Goal: Task Accomplishment & Management: Use online tool/utility

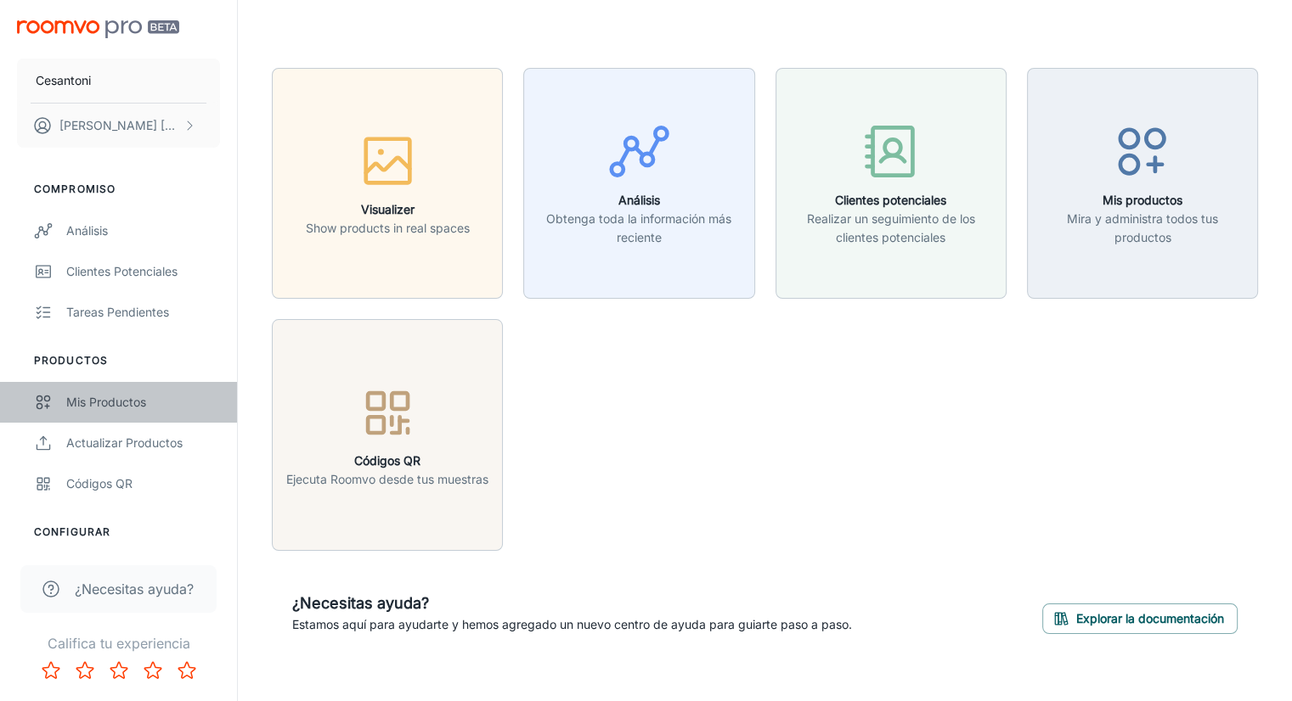
click at [124, 402] on div "Mis productos" at bounding box center [143, 402] width 154 height 19
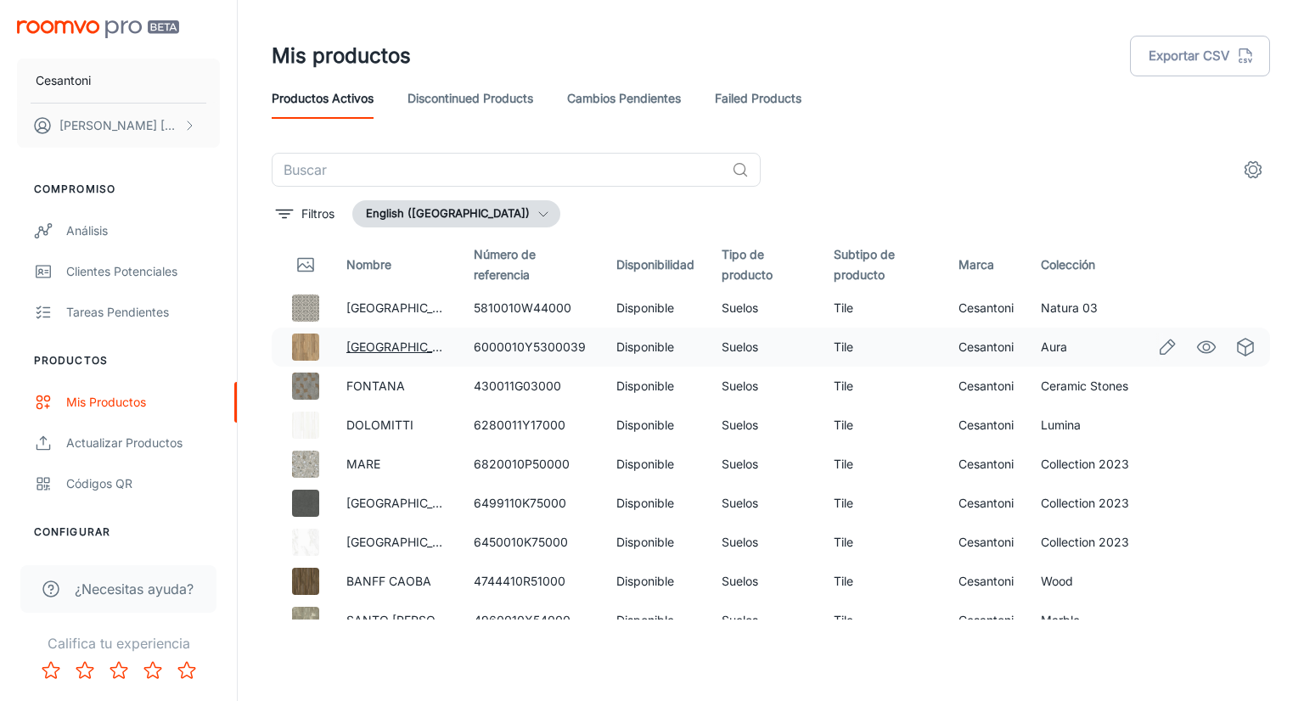
click at [388, 342] on link "[GEOGRAPHIC_DATA]" at bounding box center [406, 347] width 121 height 14
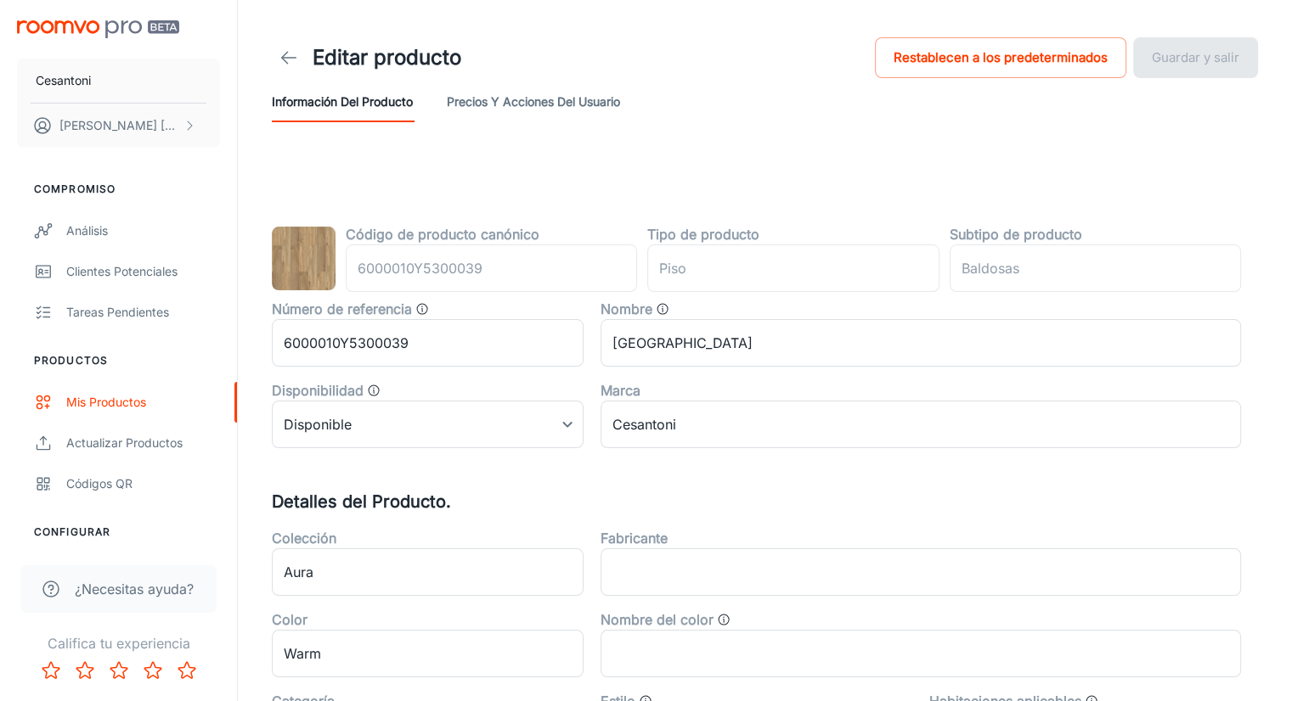
type input "floor"
type input "Tile"
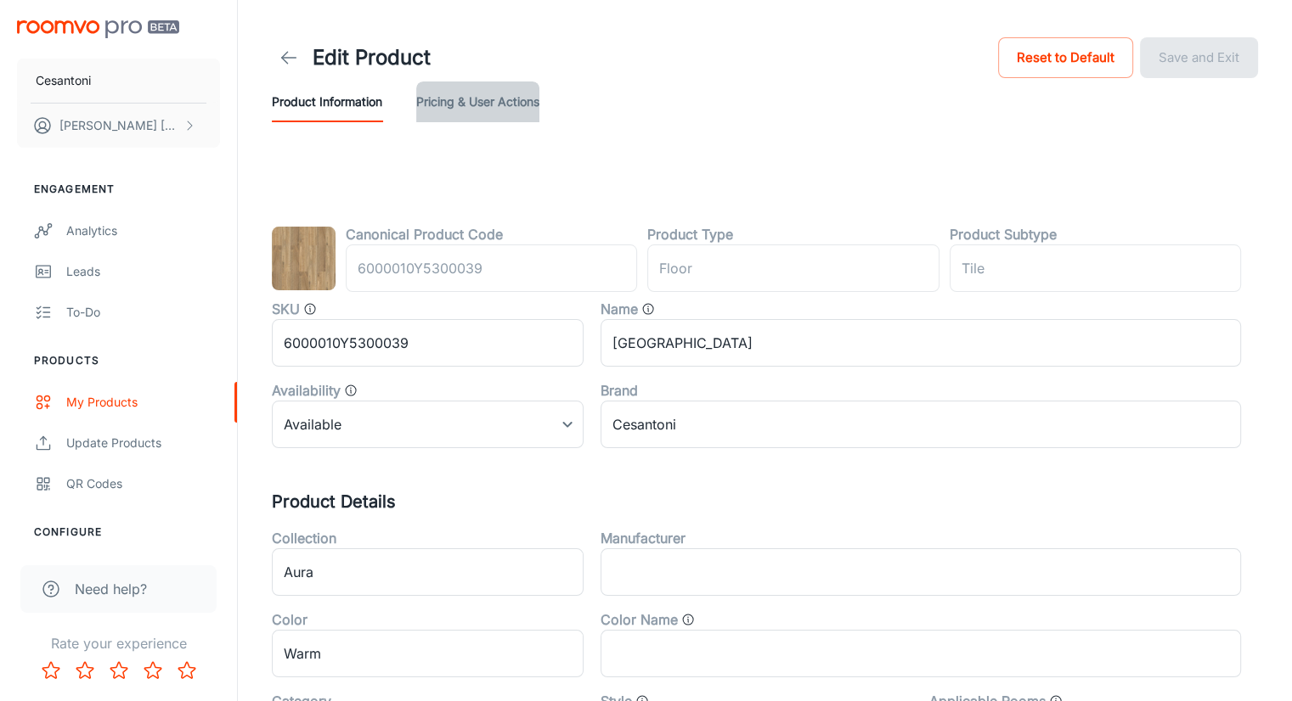
click at [475, 102] on button "Pricing & User Actions" at bounding box center [477, 102] width 123 height 41
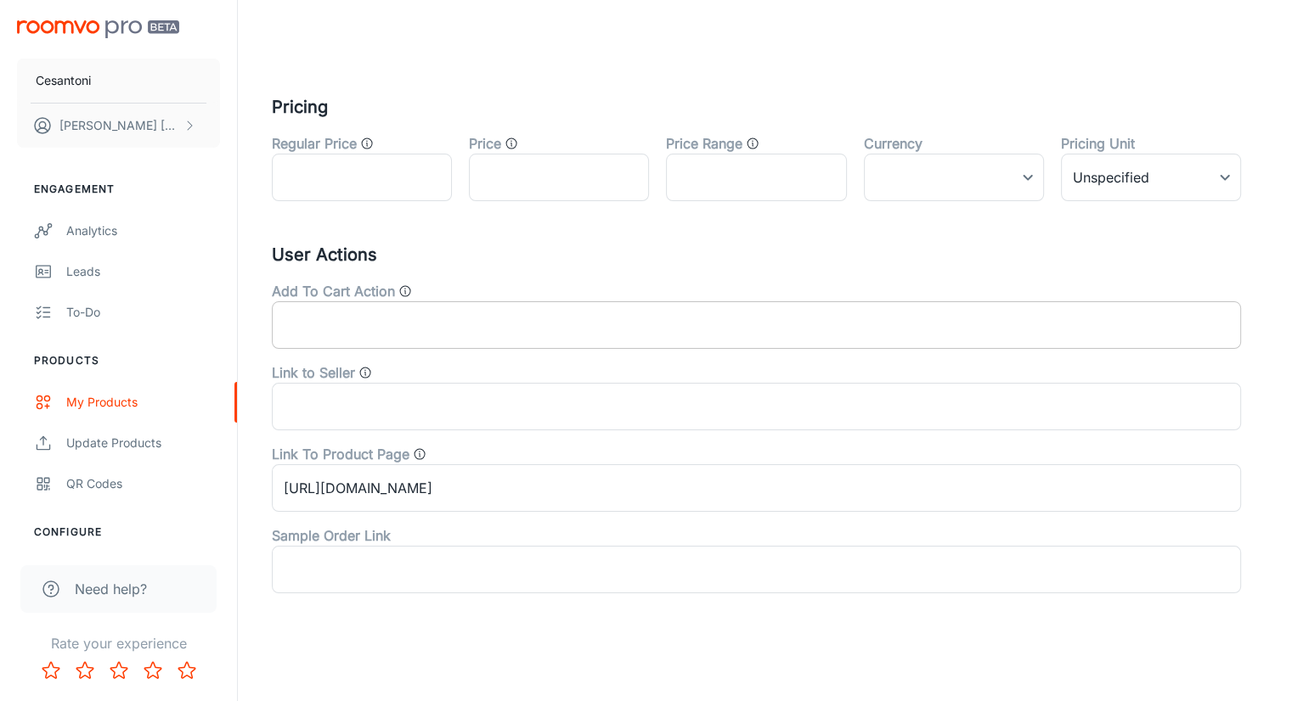
scroll to position [131, 0]
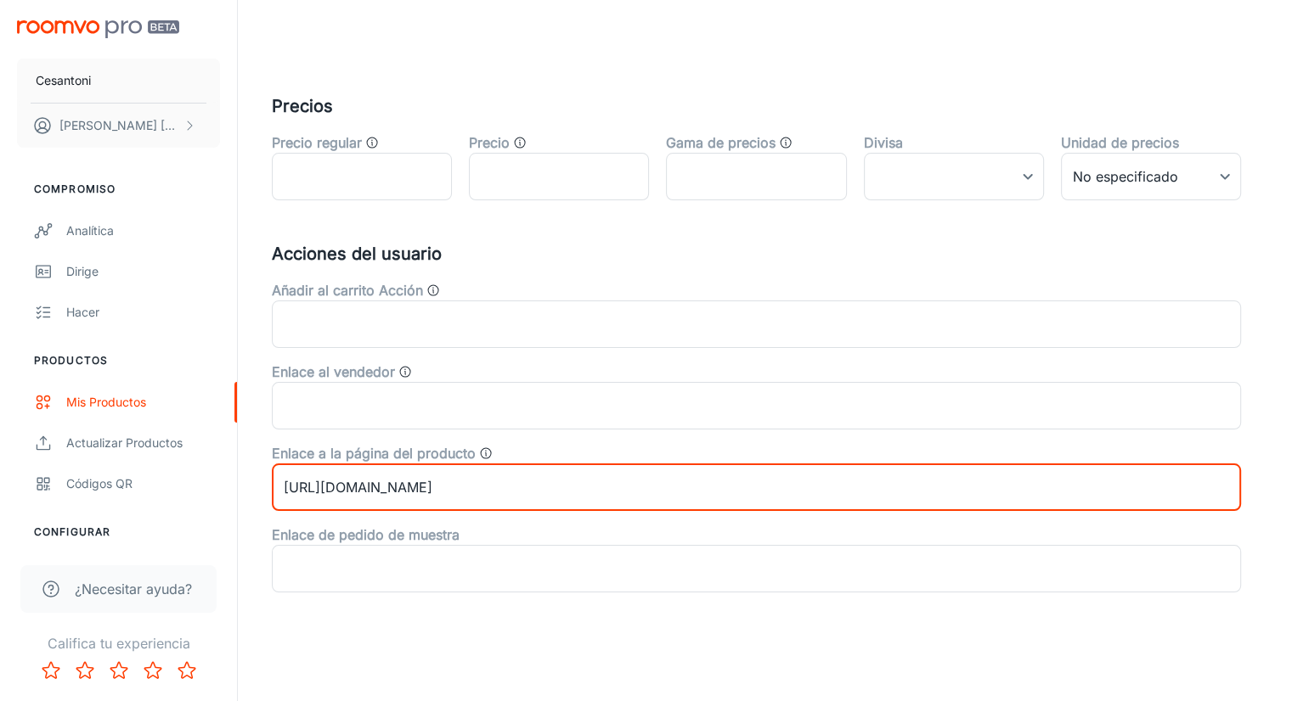
drag, startPoint x: 635, startPoint y: 485, endPoint x: 248, endPoint y: 481, distance: 387.3
click at [248, 481] on div "Editar producto Restablecer a valores predeterminados Guardar y salir Informaci…" at bounding box center [765, 285] width 1054 height 832
drag, startPoint x: 637, startPoint y: 493, endPoint x: 558, endPoint y: 484, distance: 79.4
click at [558, 484] on input "[URL][DOMAIN_NAME]" at bounding box center [756, 488] width 969 height 48
click at [701, 487] on input "[URL][DOMAIN_NAME]" at bounding box center [756, 488] width 969 height 48
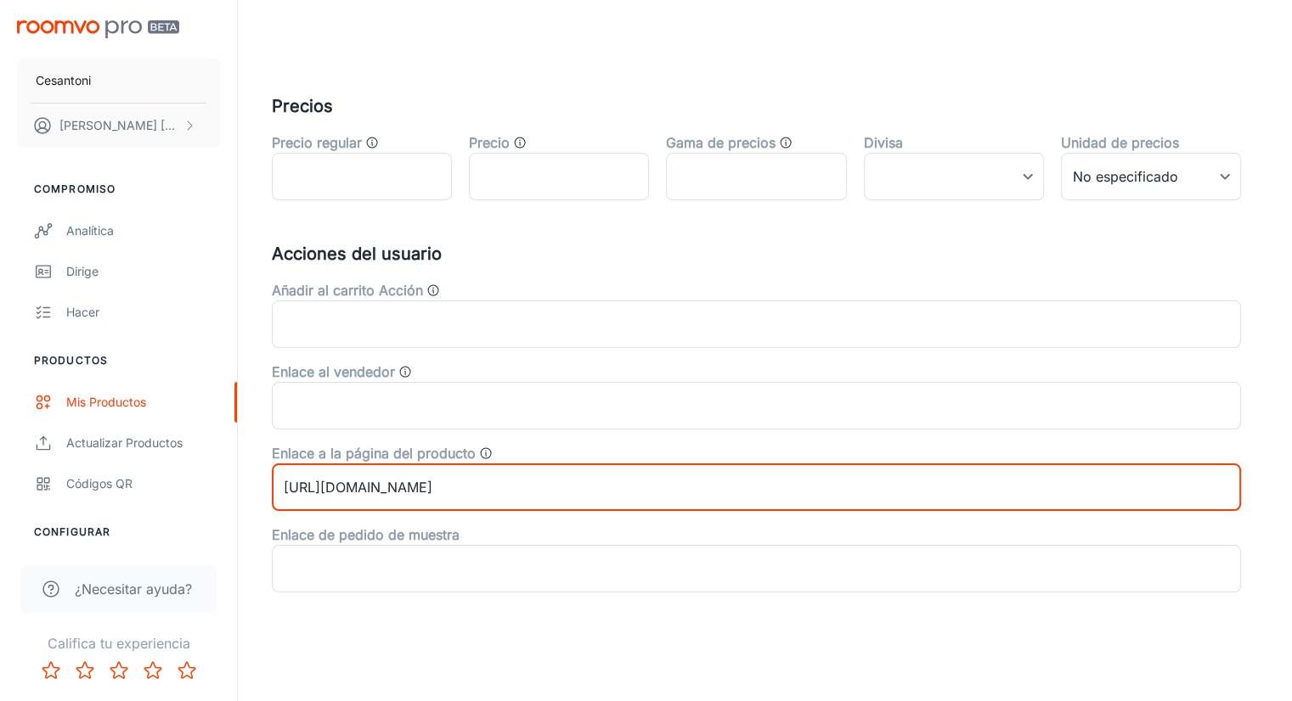
click at [652, 487] on input "[URL][DOMAIN_NAME]" at bounding box center [756, 488] width 969 height 48
drag, startPoint x: 279, startPoint y: 487, endPoint x: 649, endPoint y: 478, distance: 369.5
click at [647, 478] on input "[URL][DOMAIN_NAME]" at bounding box center [756, 488] width 969 height 48
click at [378, 483] on input "[URL][DOMAIN_NAME]" at bounding box center [756, 488] width 969 height 48
drag, startPoint x: 372, startPoint y: 483, endPoint x: 433, endPoint y: 483, distance: 61.1
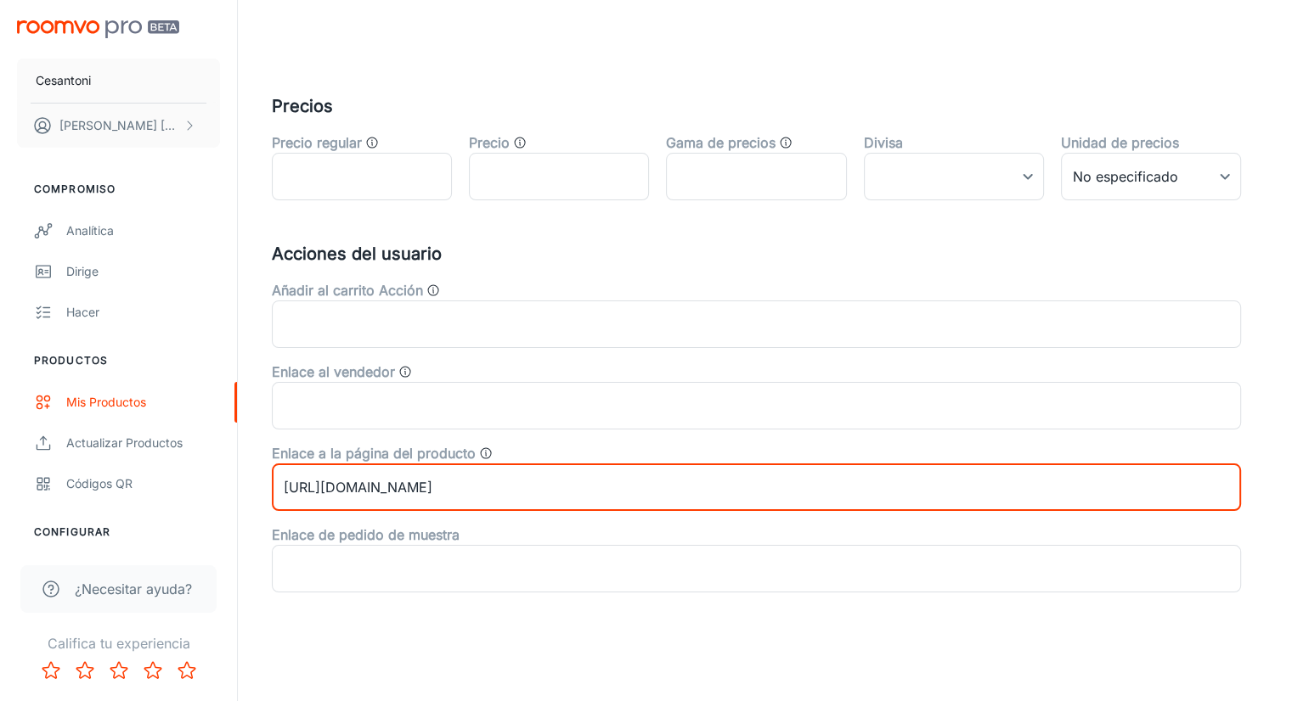
click at [433, 483] on input "[URL][DOMAIN_NAME]" at bounding box center [756, 488] width 969 height 48
click at [654, 473] on input "[URL][DOMAIN_NAME]" at bounding box center [756, 488] width 969 height 48
drag, startPoint x: 640, startPoint y: 485, endPoint x: 296, endPoint y: 493, distance: 344.9
click at [296, 493] on input "[URL][DOMAIN_NAME]" at bounding box center [756, 488] width 969 height 48
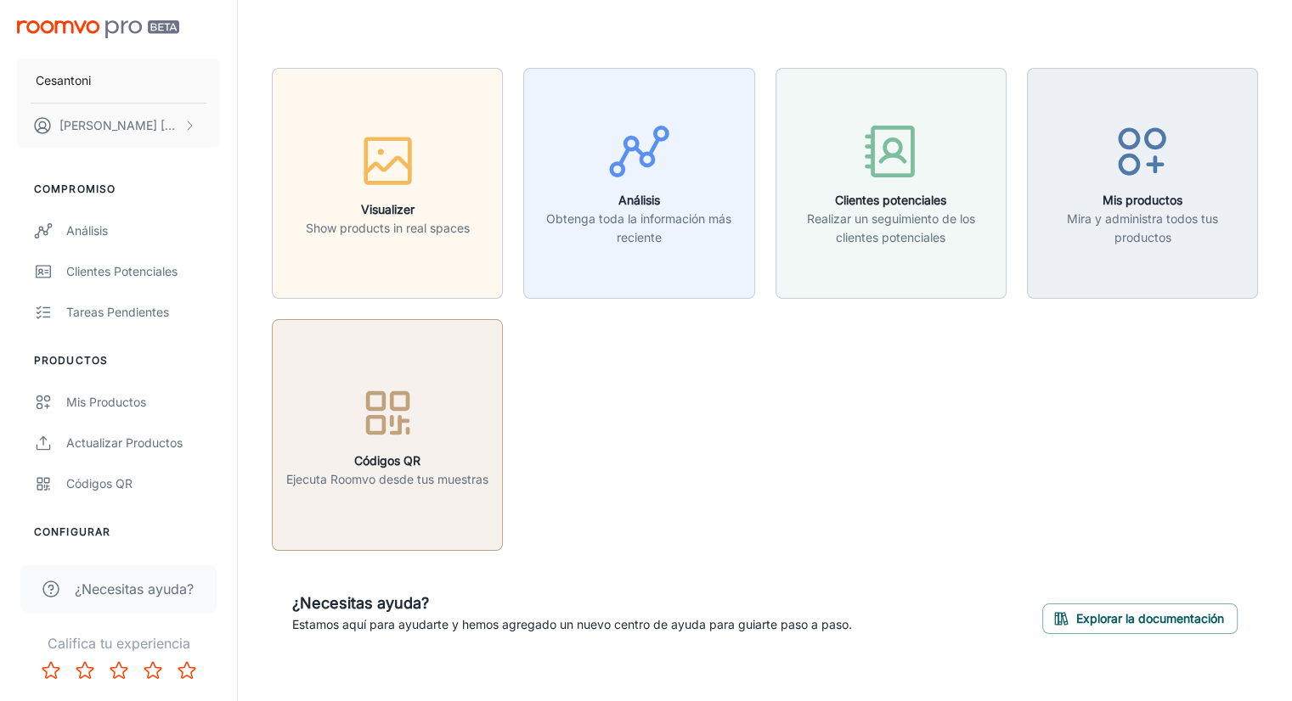
click at [408, 448] on div "button" at bounding box center [387, 416] width 202 height 70
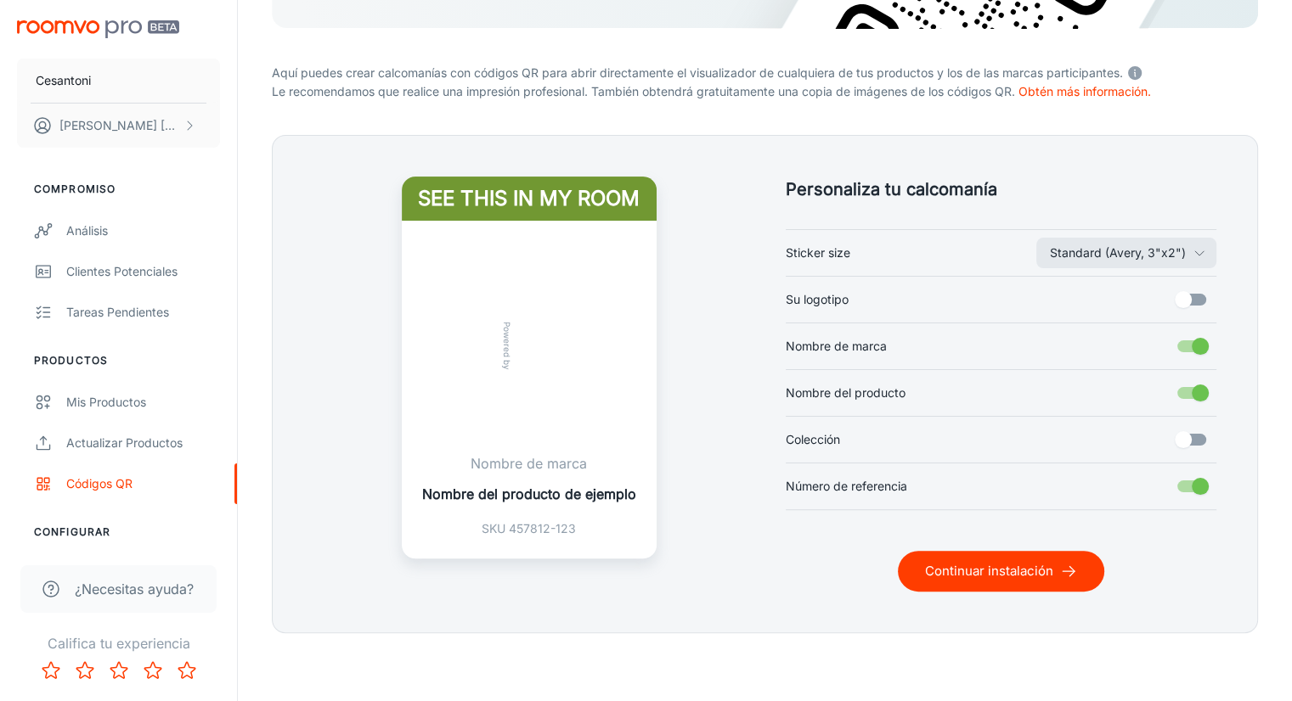
scroll to position [346, 0]
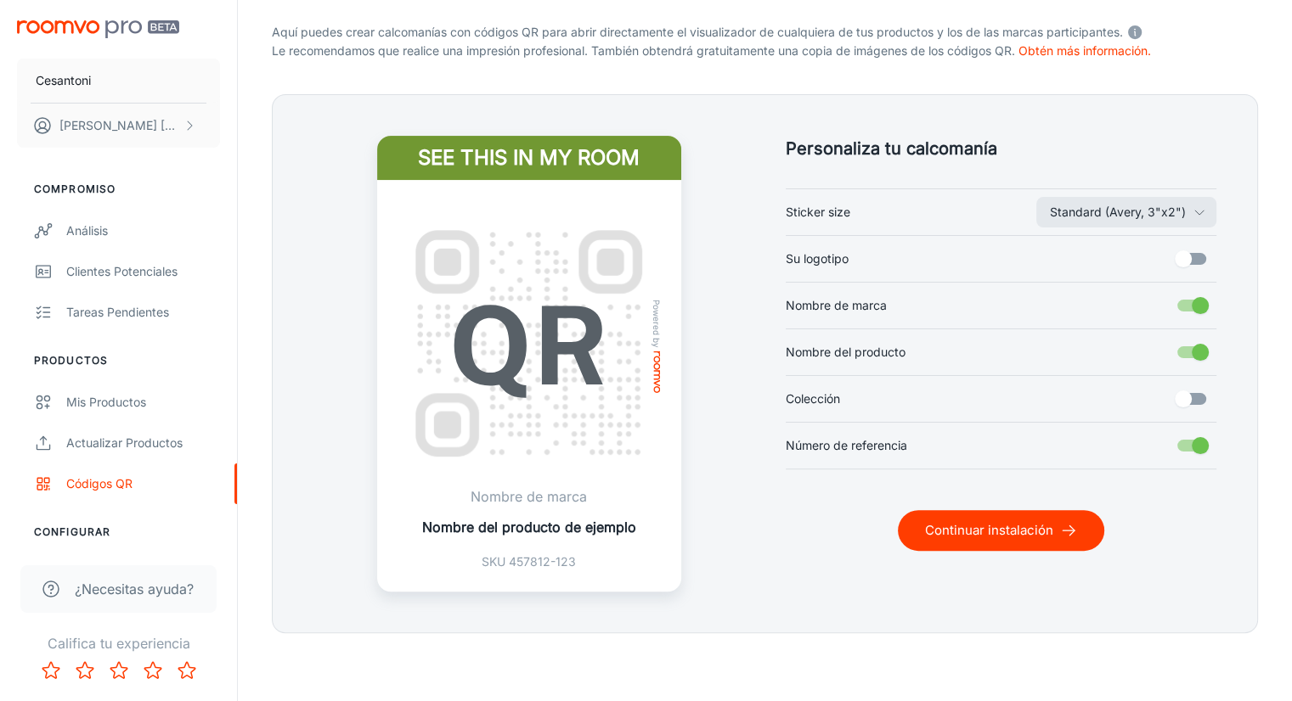
click at [574, 533] on p "Nombre del producto de ejemplo" at bounding box center [529, 527] width 214 height 20
click at [581, 527] on p "Nombre del producto de ejemplo" at bounding box center [529, 527] width 214 height 20
click at [987, 526] on button "Continuar instalación" at bounding box center [1001, 530] width 206 height 41
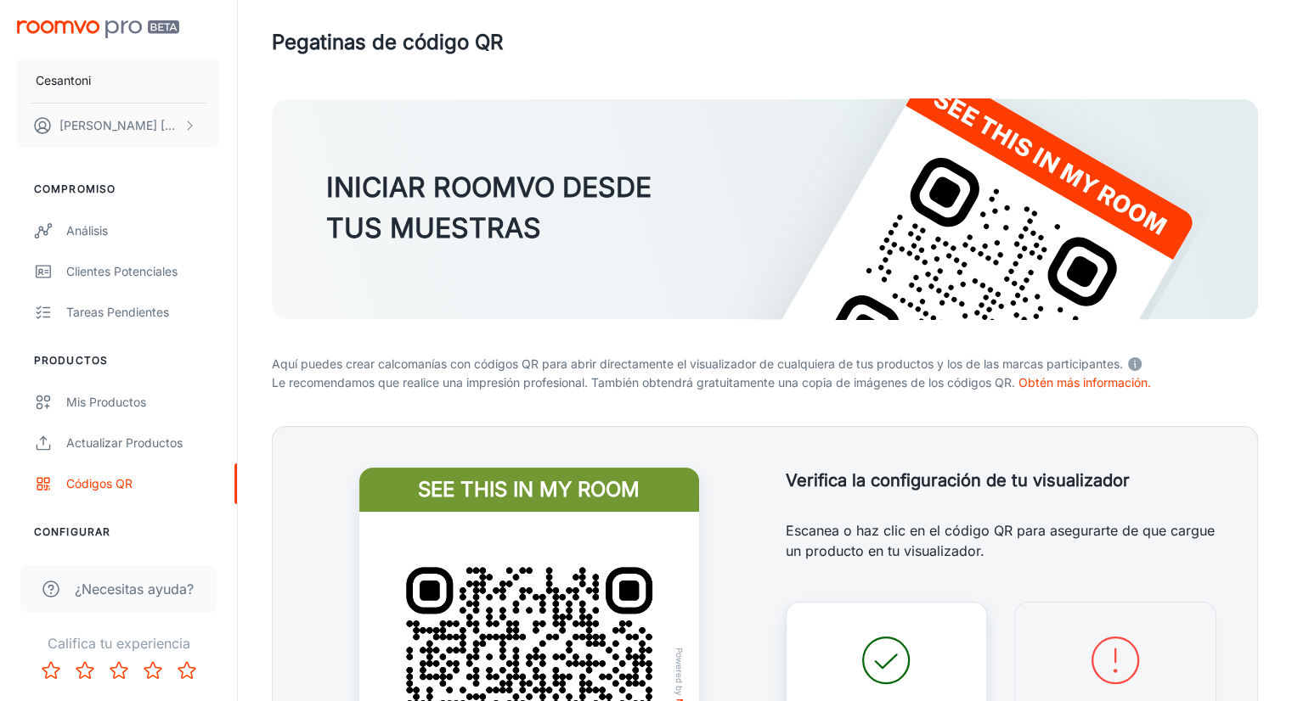
scroll to position [0, 0]
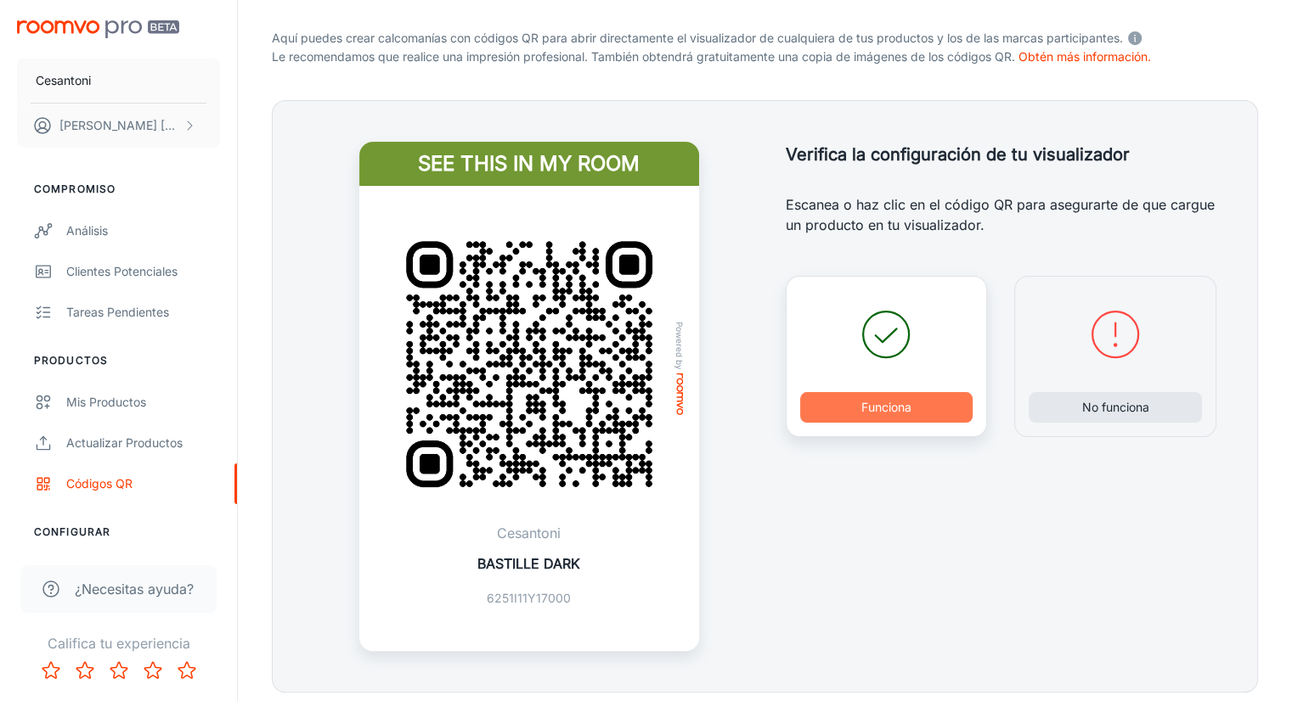
click at [928, 404] on button "Funciona" at bounding box center [886, 407] width 173 height 31
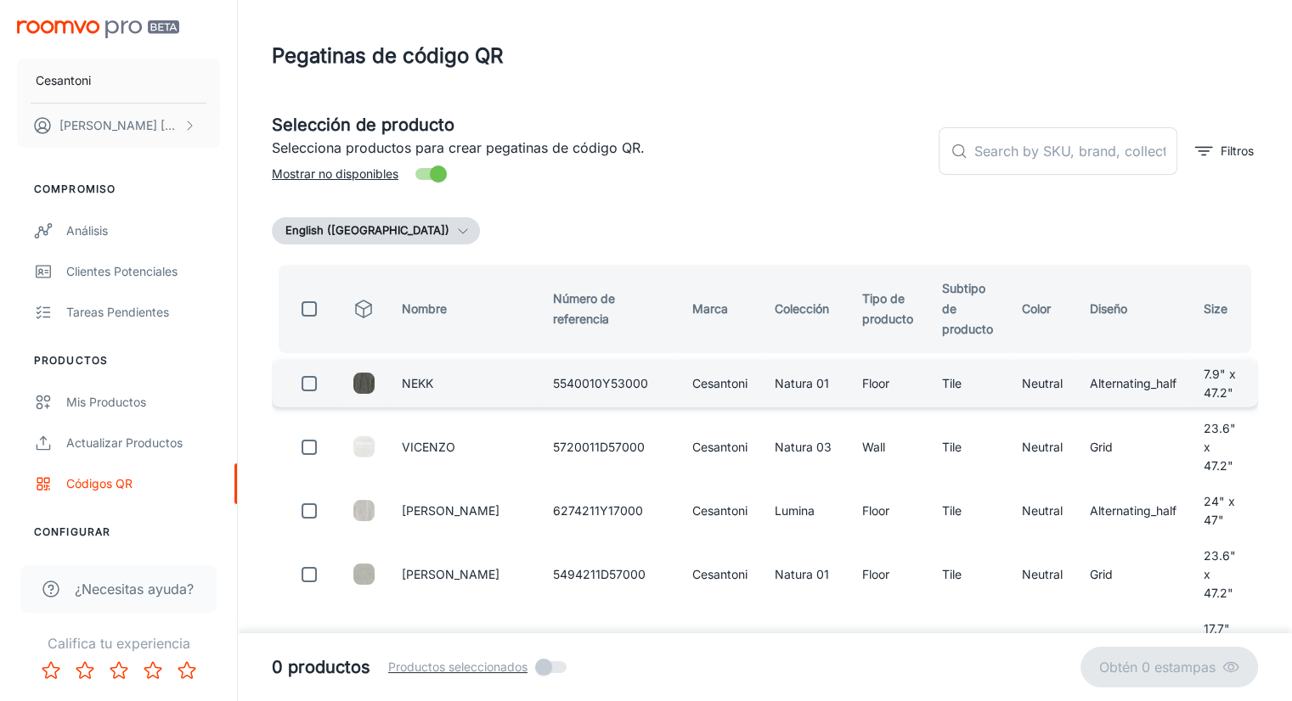
click at [431, 369] on td "NEKK" at bounding box center [463, 384] width 151 height 48
click at [317, 367] on input "checkbox" at bounding box center [309, 384] width 34 height 34
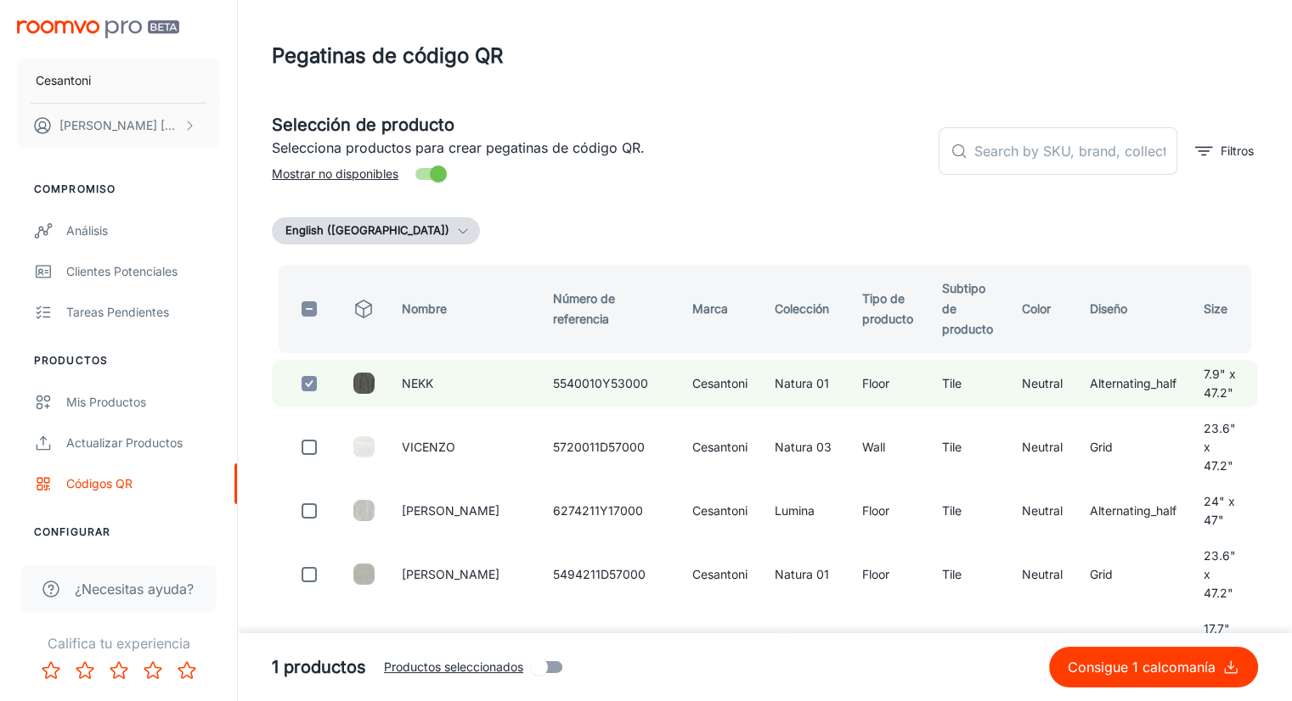
click at [1108, 670] on p "Consigue 1 calcomanía" at bounding box center [1144, 667] width 155 height 20
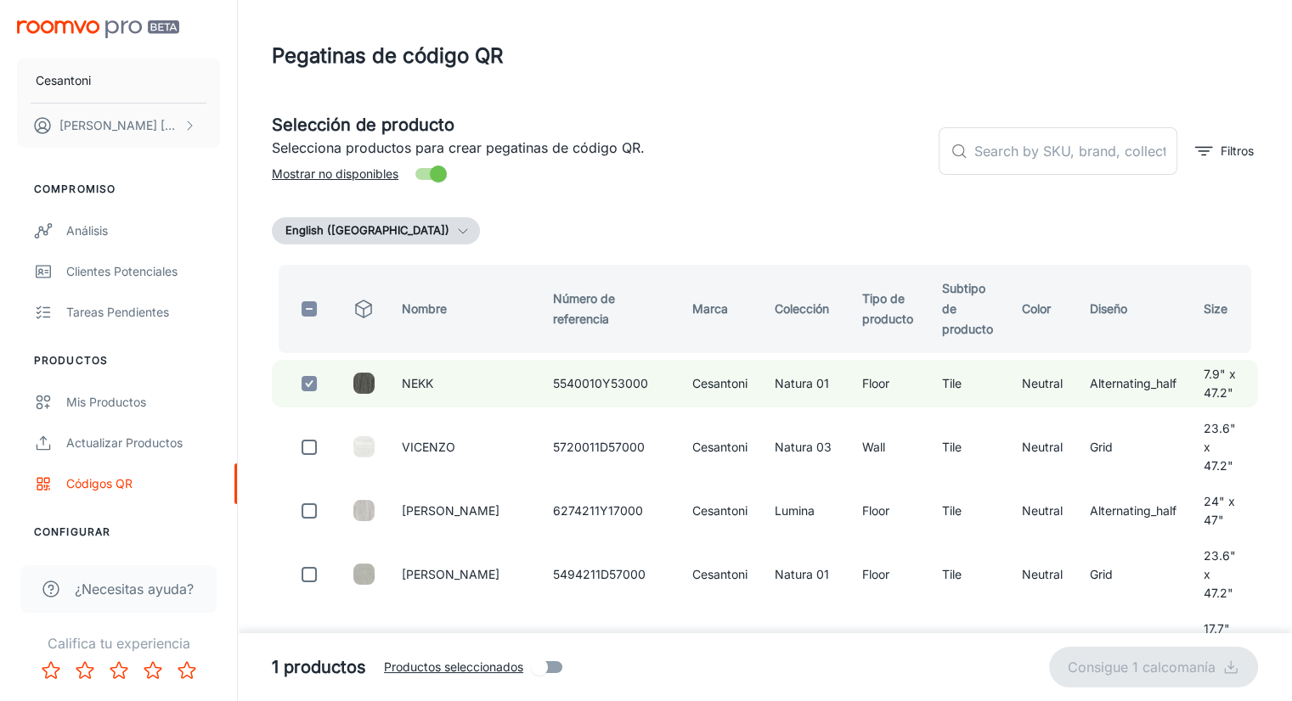
checkbox input "false"
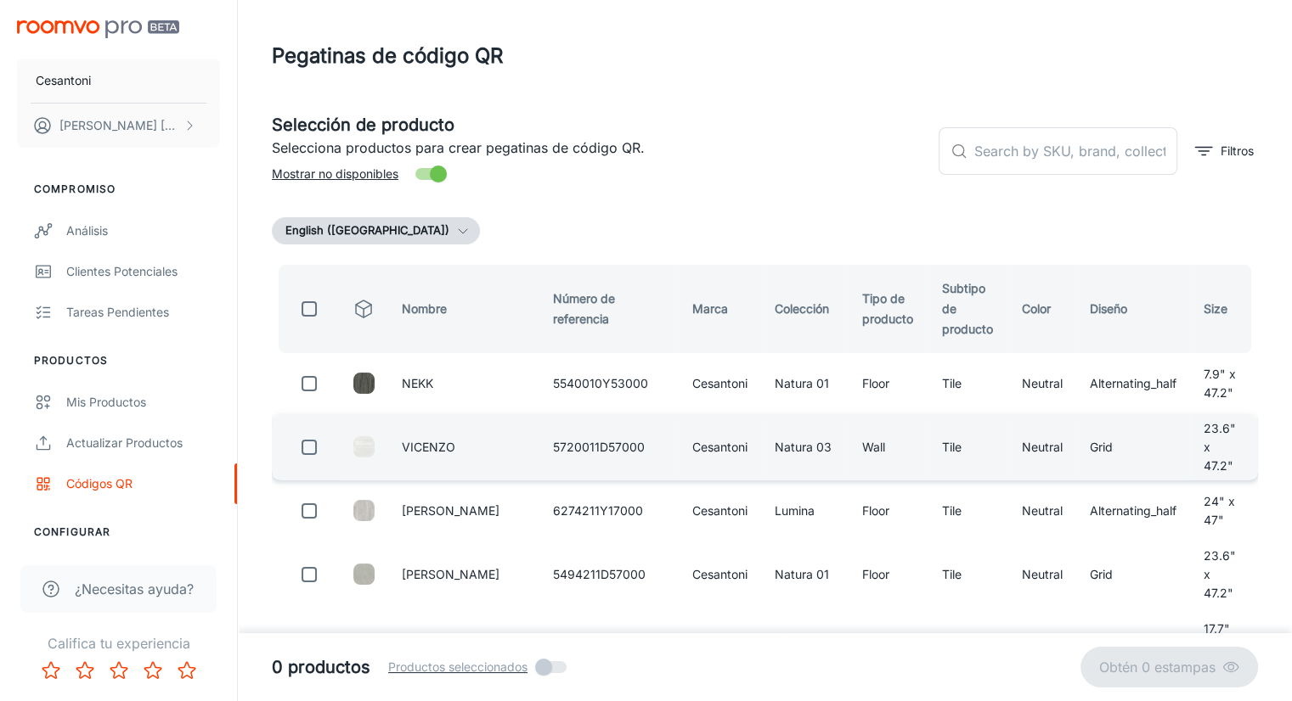
click at [313, 431] on input "checkbox" at bounding box center [309, 448] width 34 height 34
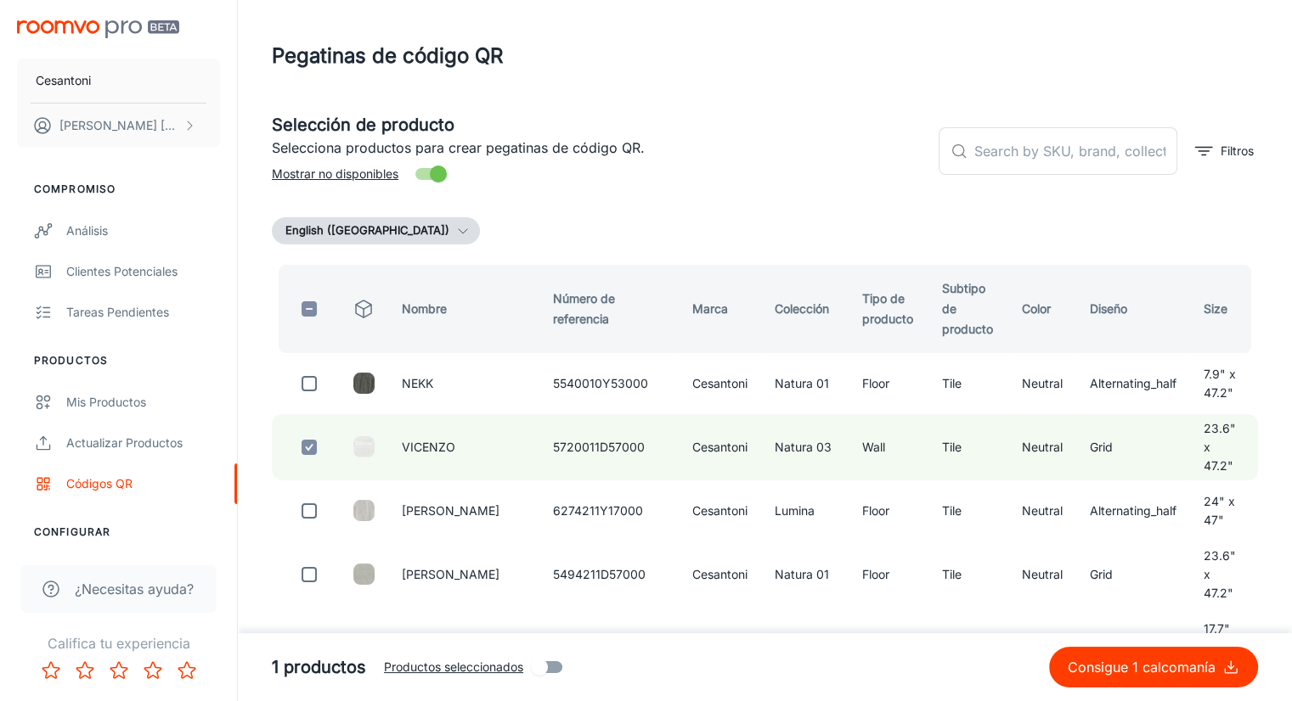
click at [1121, 667] on p "Consigue 1 calcomanía" at bounding box center [1144, 667] width 155 height 20
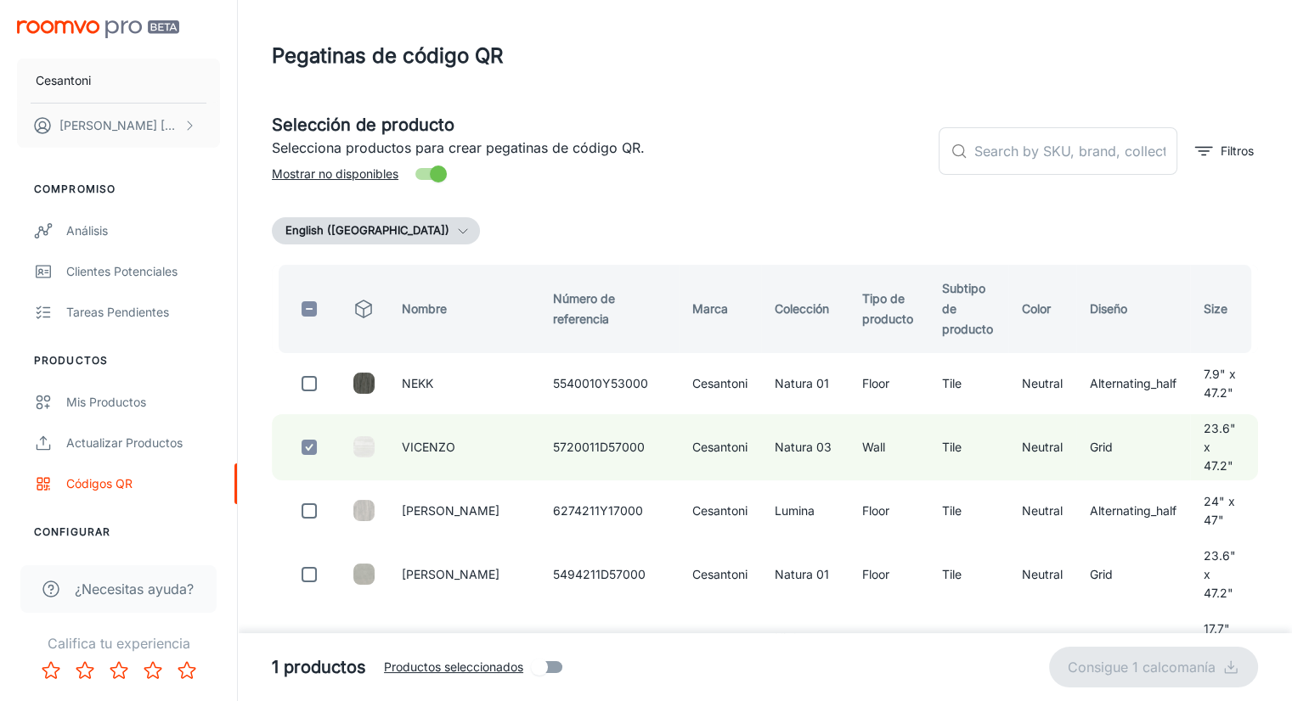
checkbox input "false"
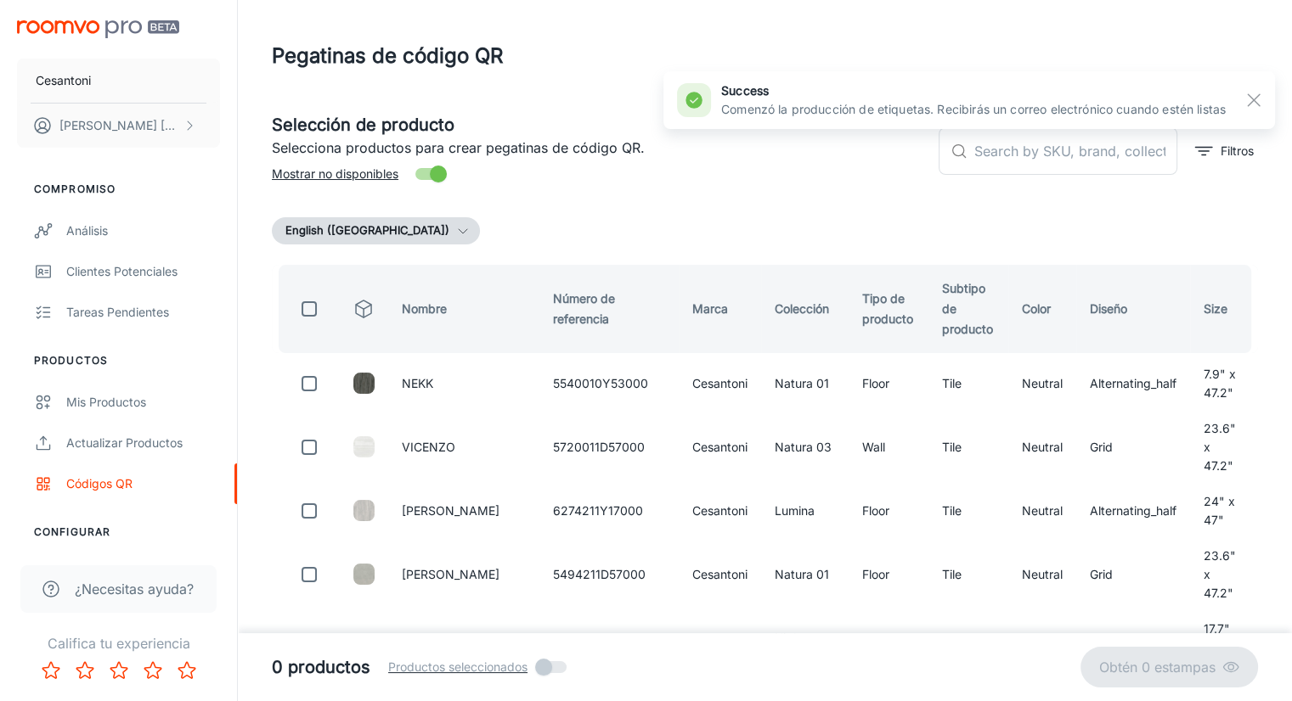
click at [456, 228] on icon "button" at bounding box center [463, 231] width 14 height 14
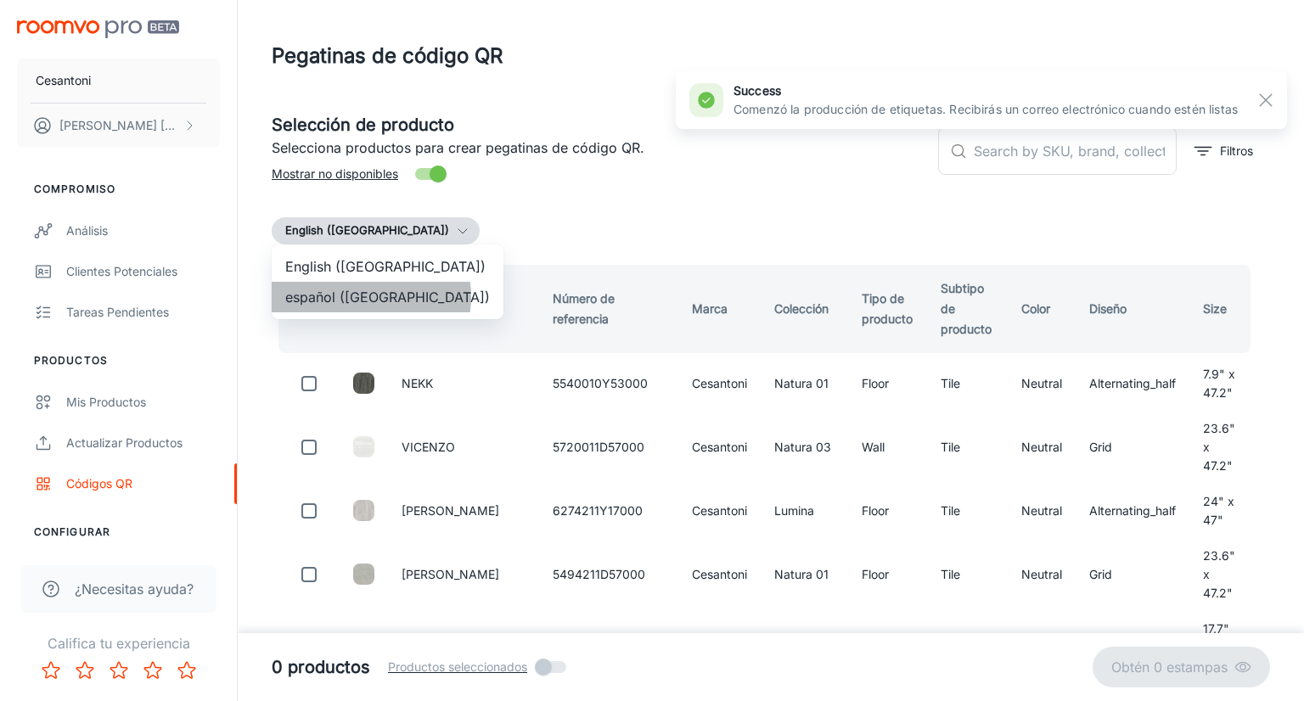
click at [370, 297] on li "español ([GEOGRAPHIC_DATA])" at bounding box center [388, 297] width 232 height 31
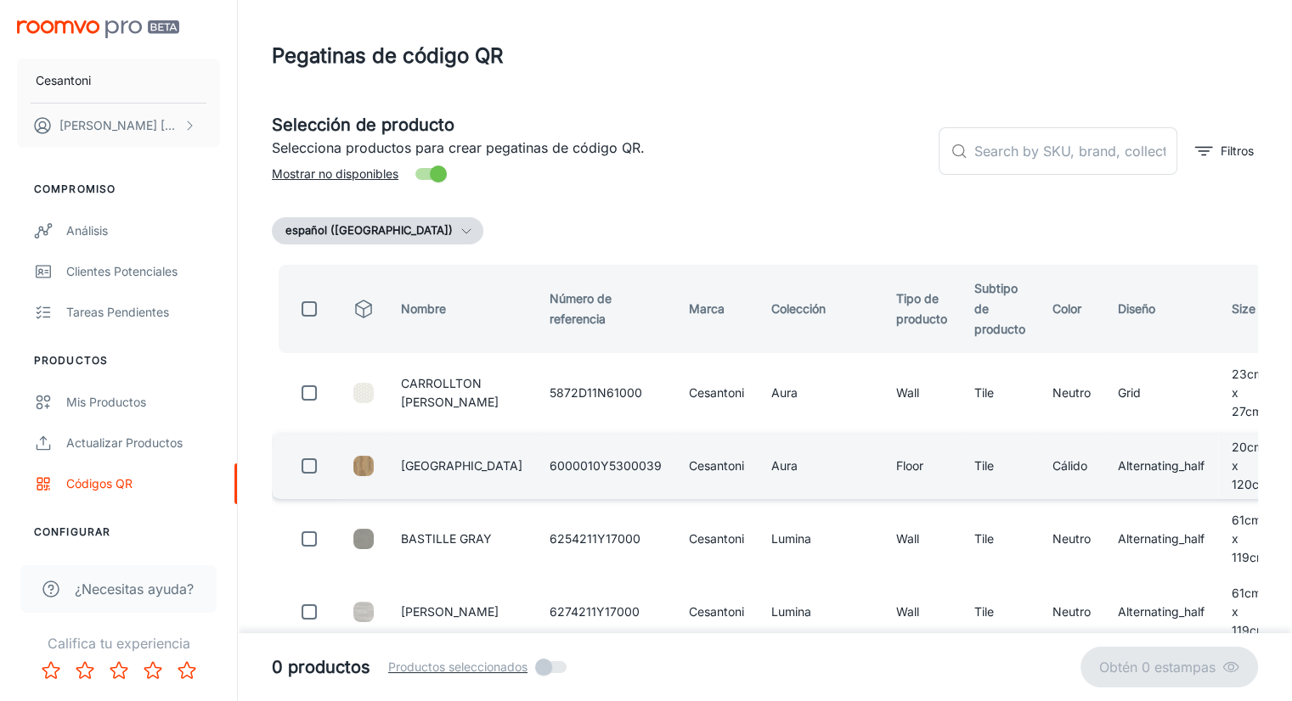
click at [307, 470] on input "checkbox" at bounding box center [309, 466] width 34 height 34
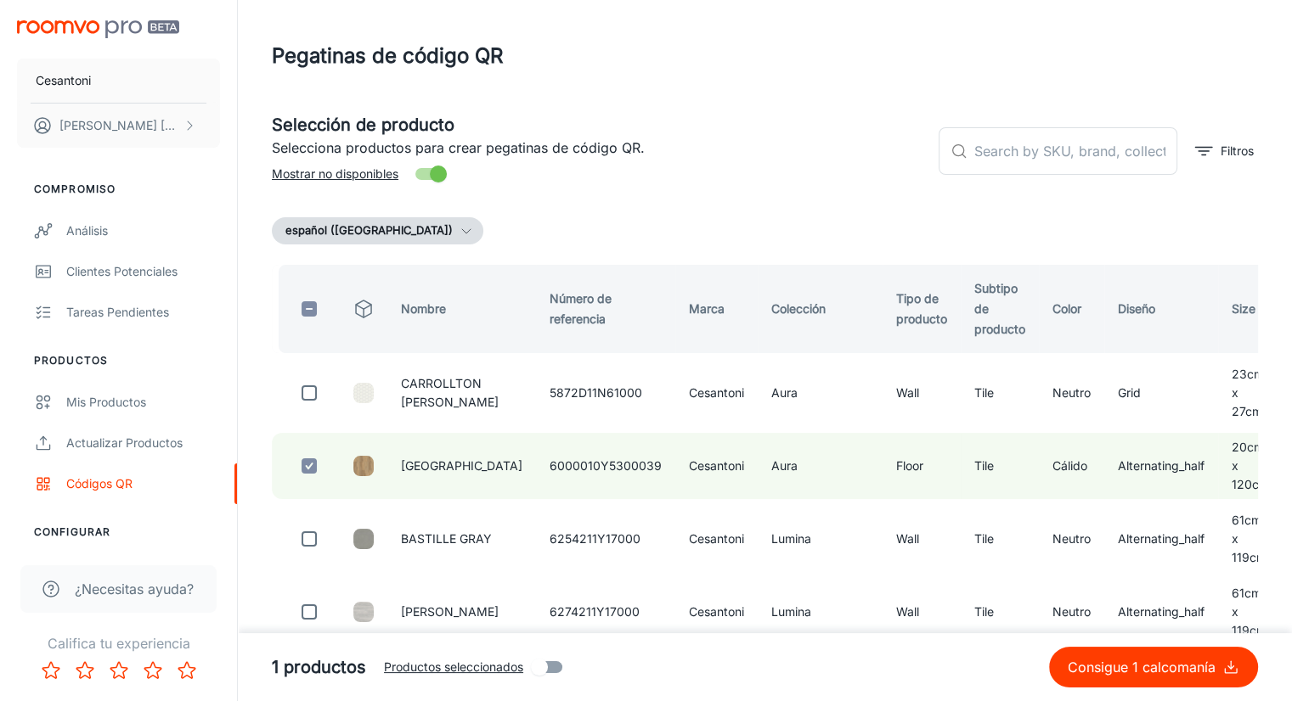
click at [1103, 668] on p "Consigue 1 calcomanía" at bounding box center [1144, 667] width 155 height 20
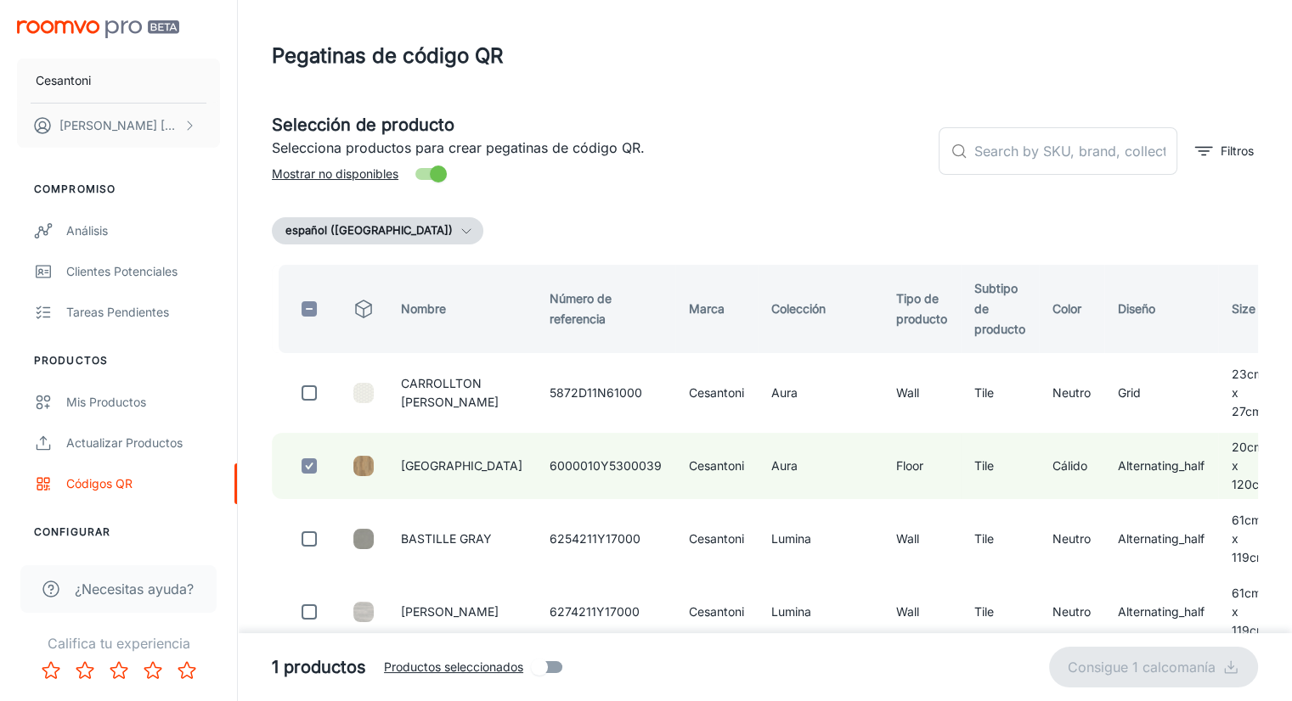
checkbox input "false"
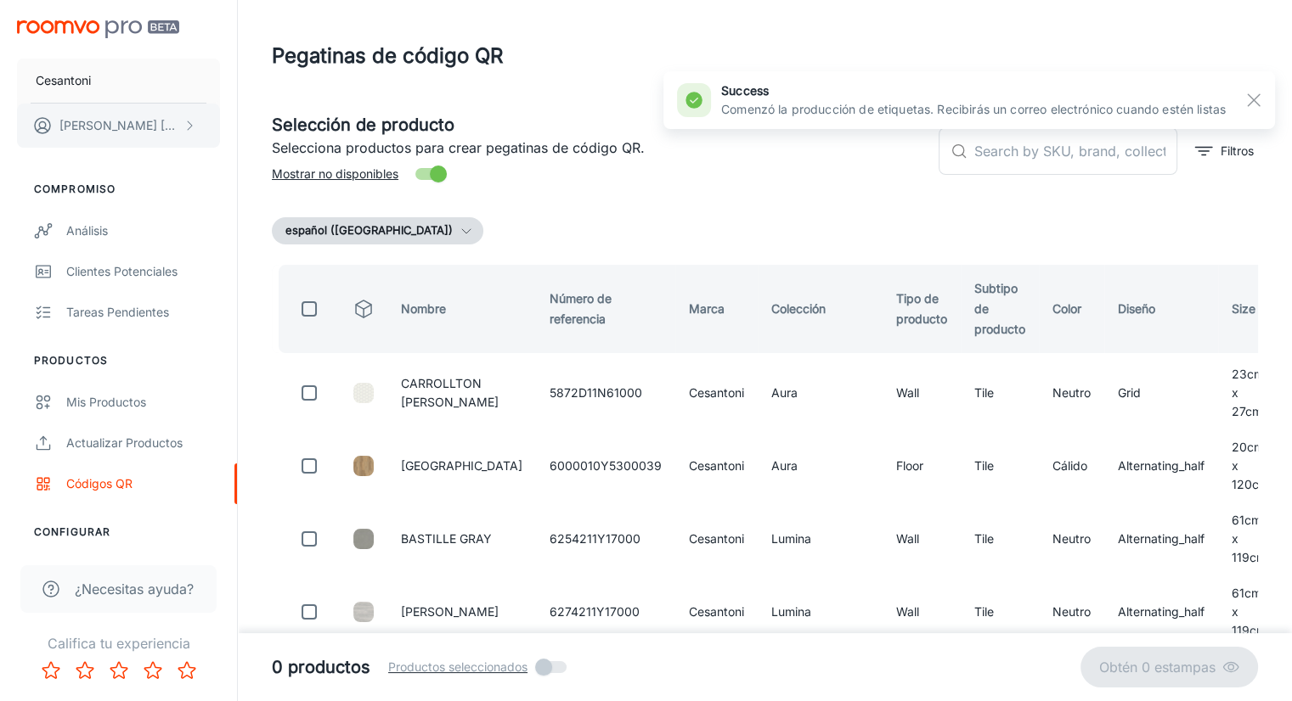
click at [132, 126] on p "[PERSON_NAME]" at bounding box center [119, 125] width 120 height 19
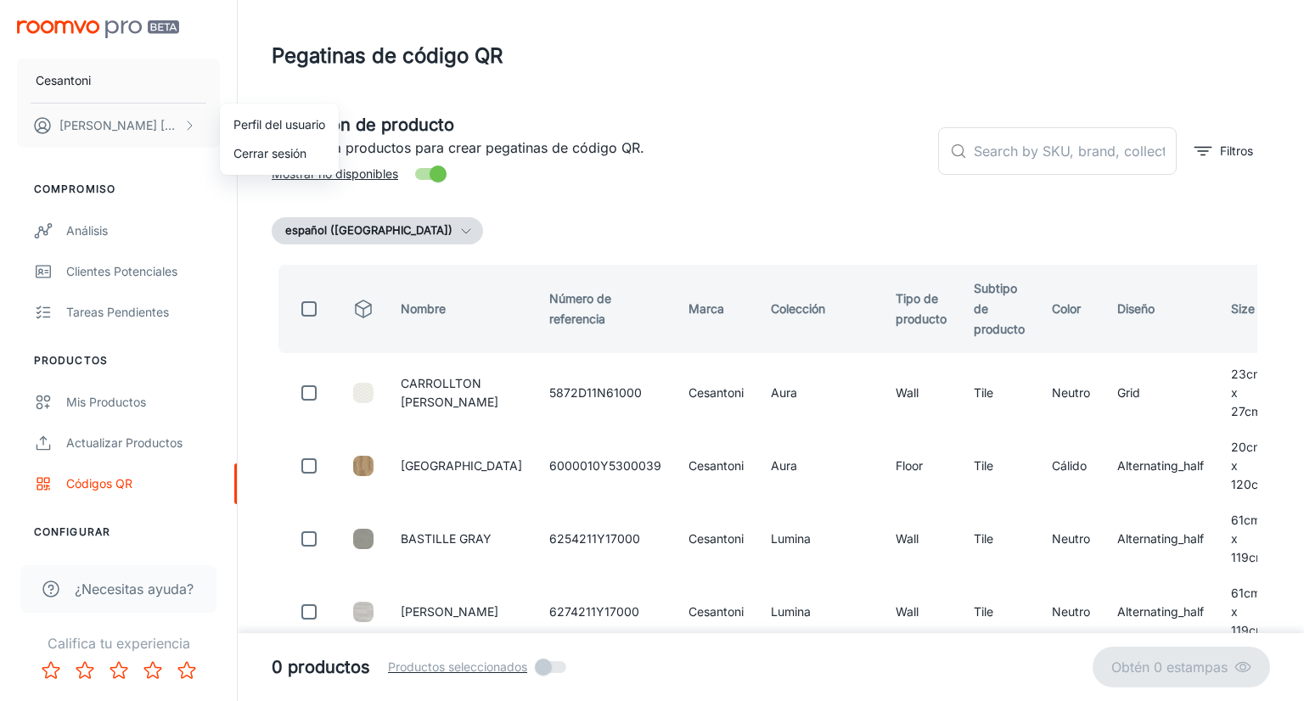
click at [1033, 158] on div at bounding box center [652, 350] width 1304 height 701
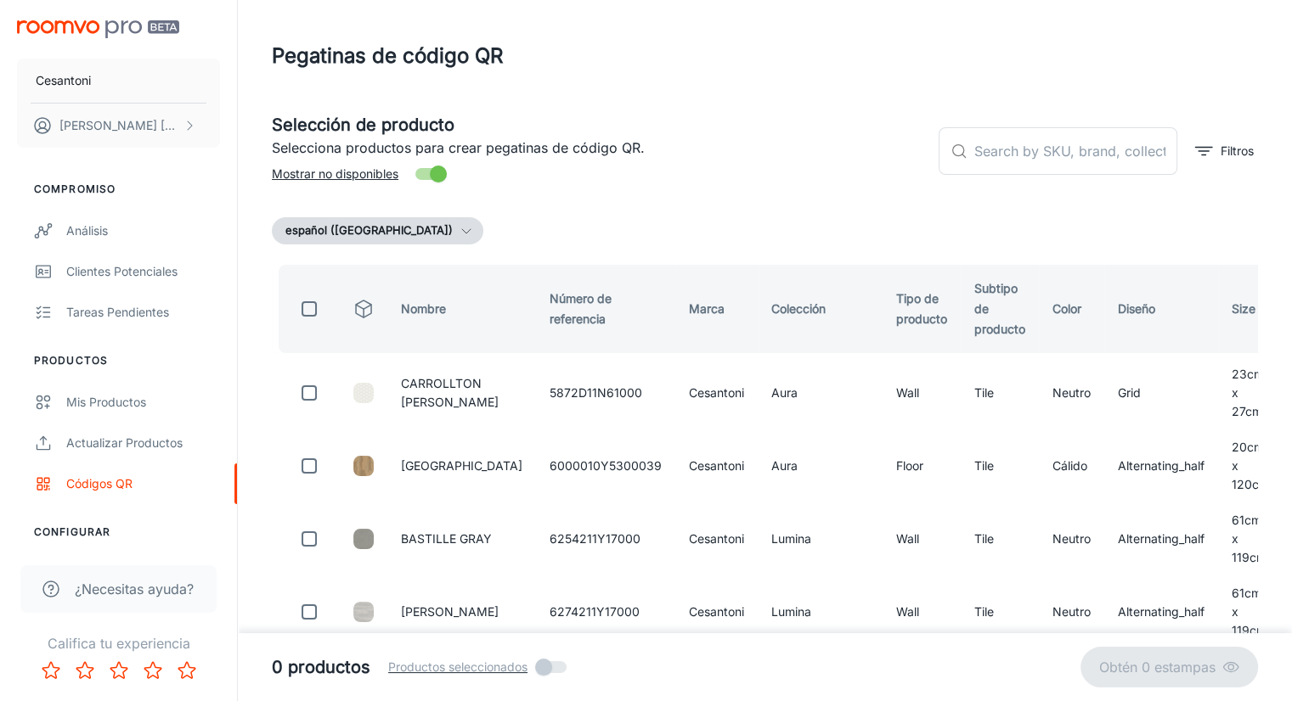
click at [1039, 148] on input "text" at bounding box center [1075, 151] width 203 height 48
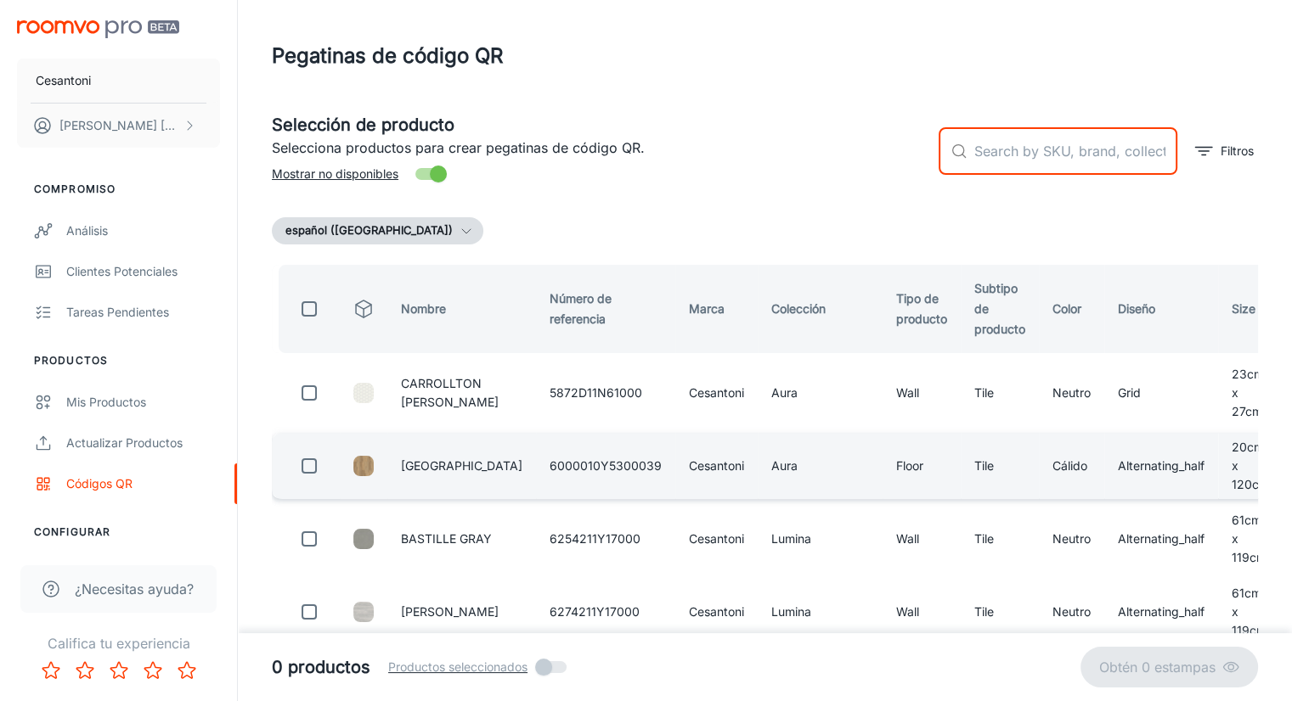
click at [391, 471] on td "[GEOGRAPHIC_DATA]" at bounding box center [461, 466] width 149 height 66
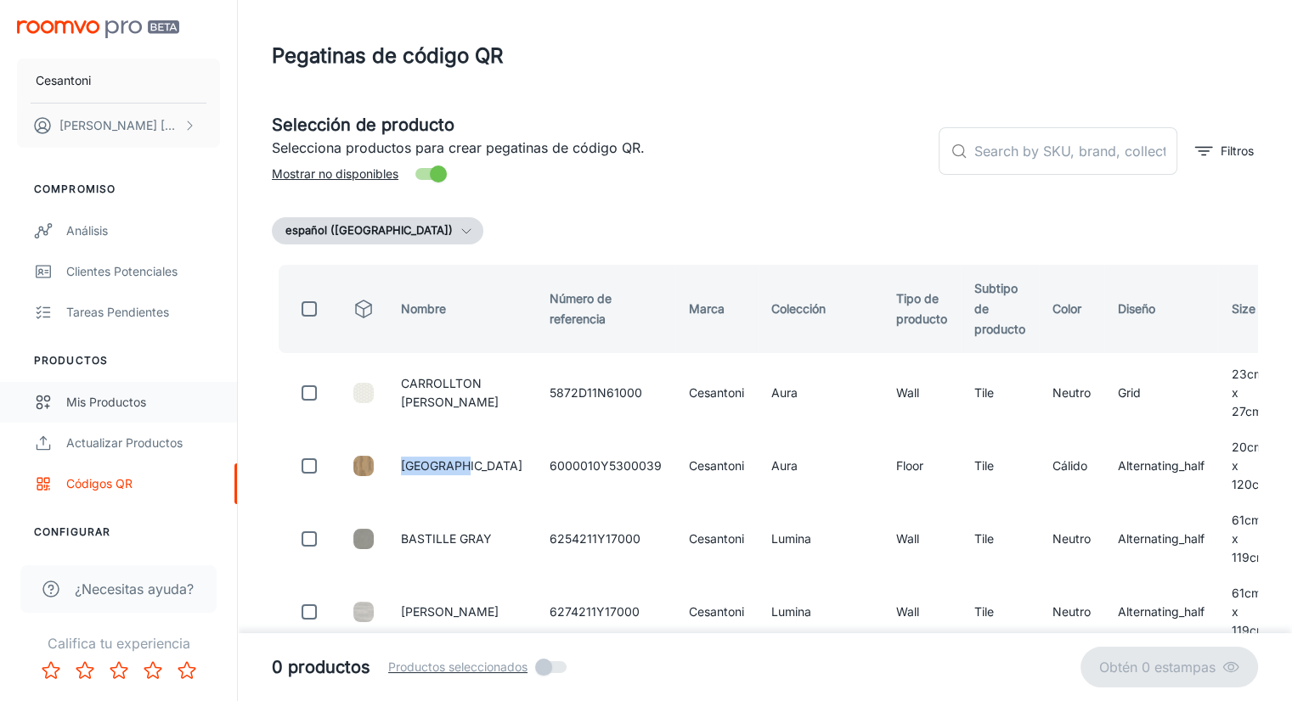
click at [105, 407] on div "Mis productos" at bounding box center [143, 402] width 154 height 19
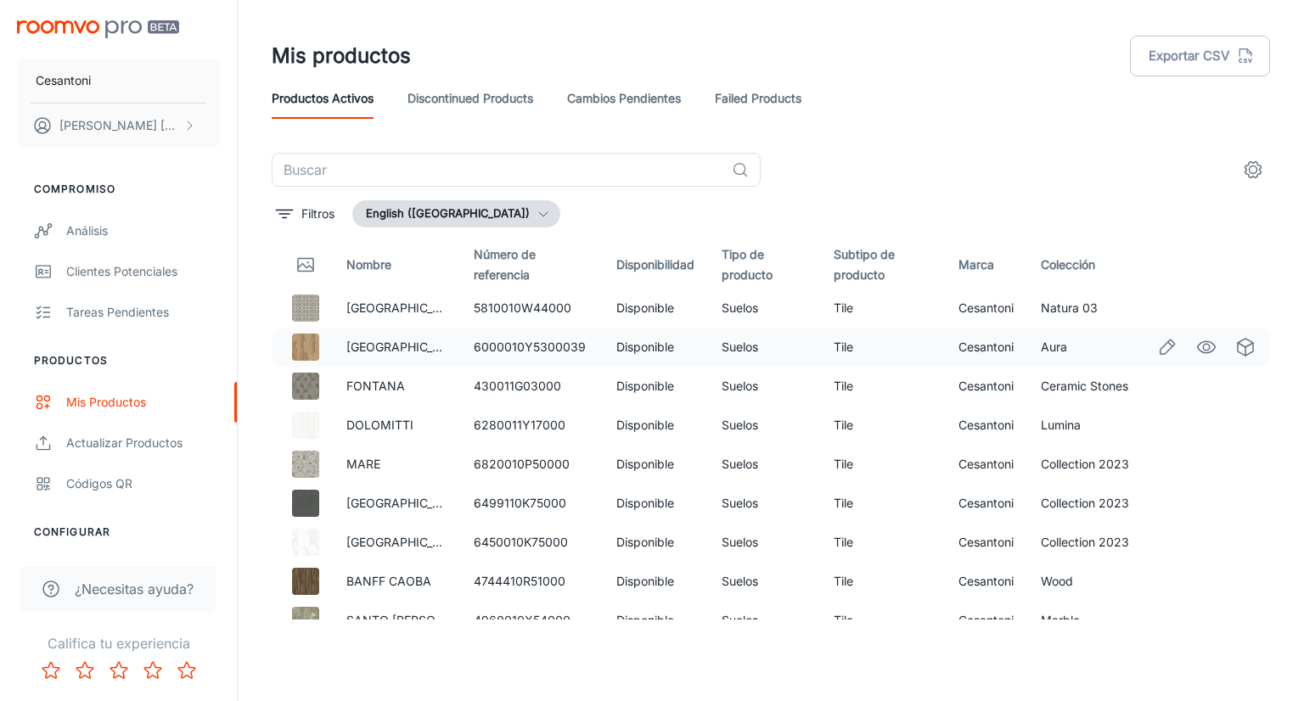
click at [1157, 350] on icon "Edit" at bounding box center [1167, 347] width 20 height 20
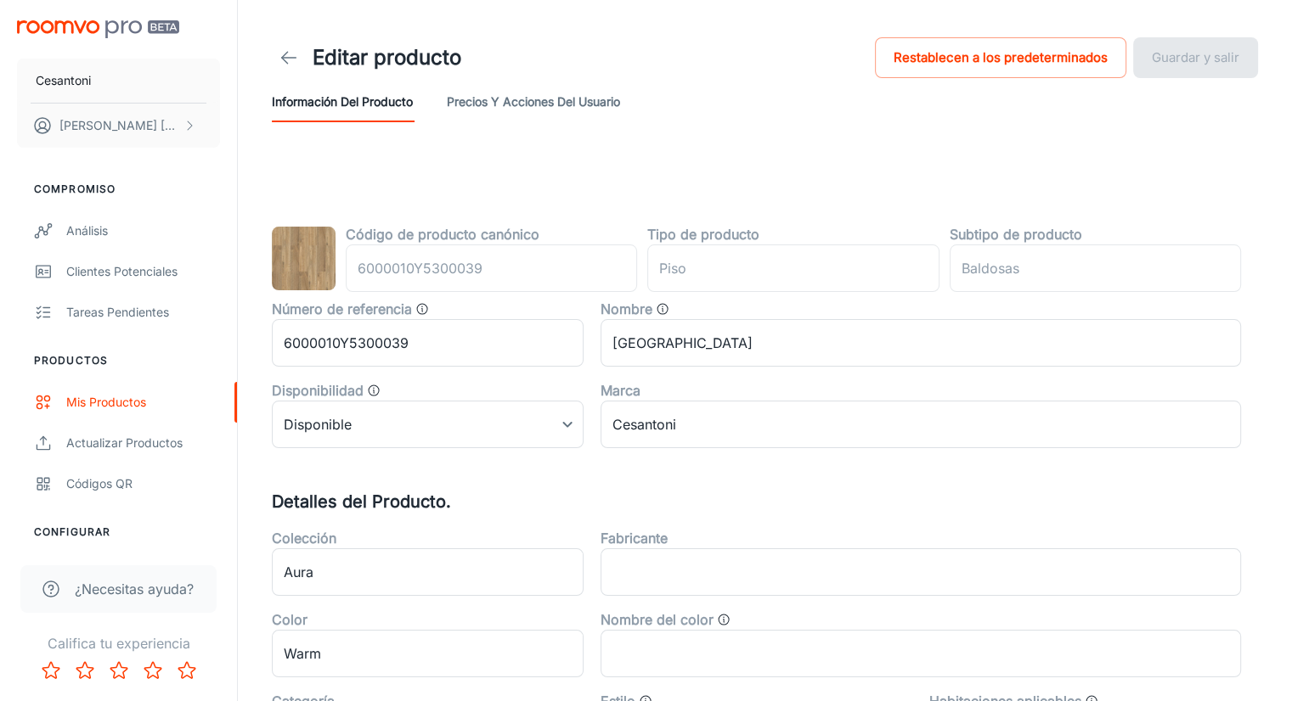
type input "floor"
type input "Tile"
click at [111, 451] on div "Actualizar productos" at bounding box center [143, 443] width 154 height 19
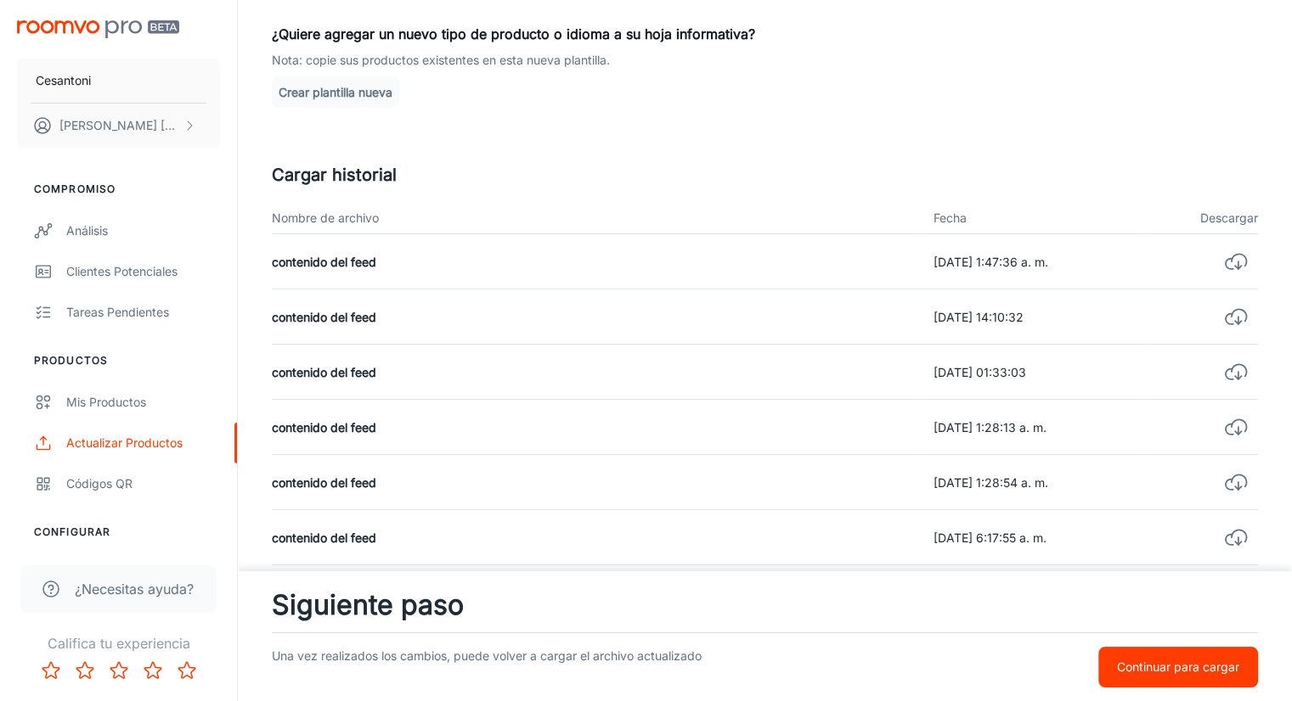
scroll to position [340, 0]
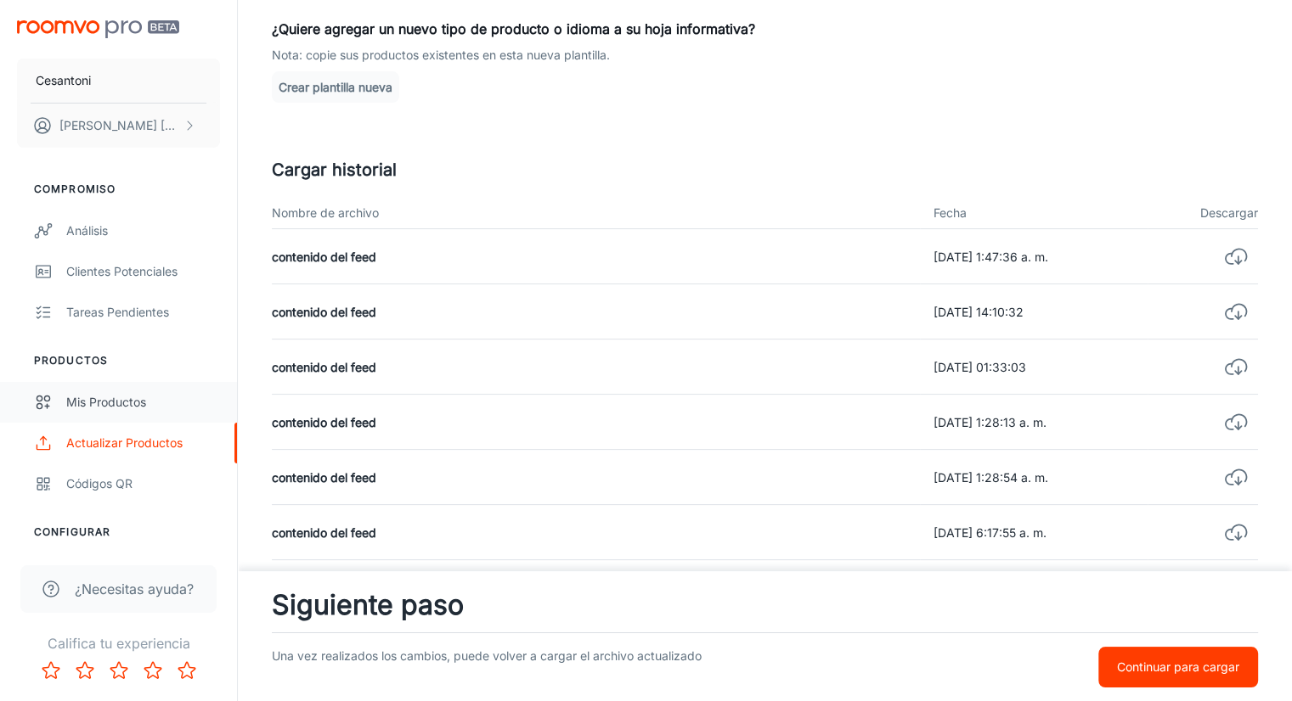
click at [127, 406] on font "Mis productos" at bounding box center [106, 402] width 80 height 14
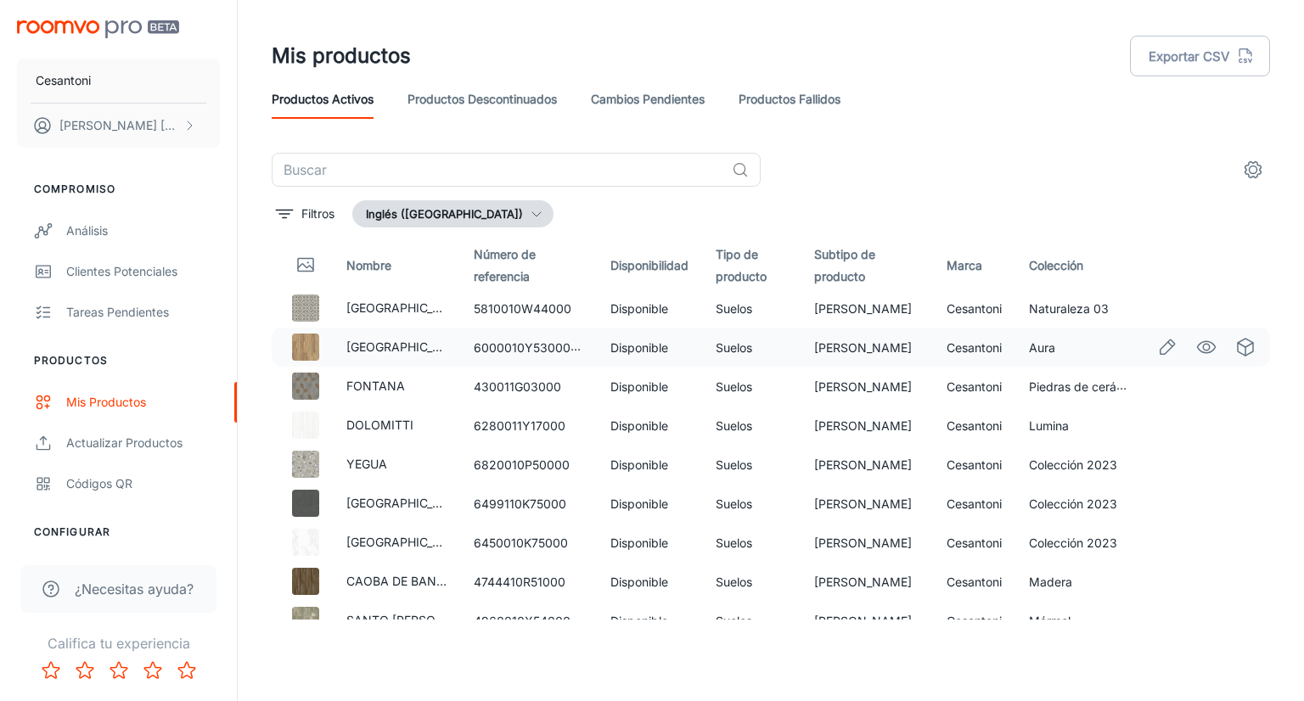
click at [312, 347] on img at bounding box center [305, 347] width 27 height 27
click at [365, 347] on font "[GEOGRAPHIC_DATA]" at bounding box center [406, 347] width 121 height 14
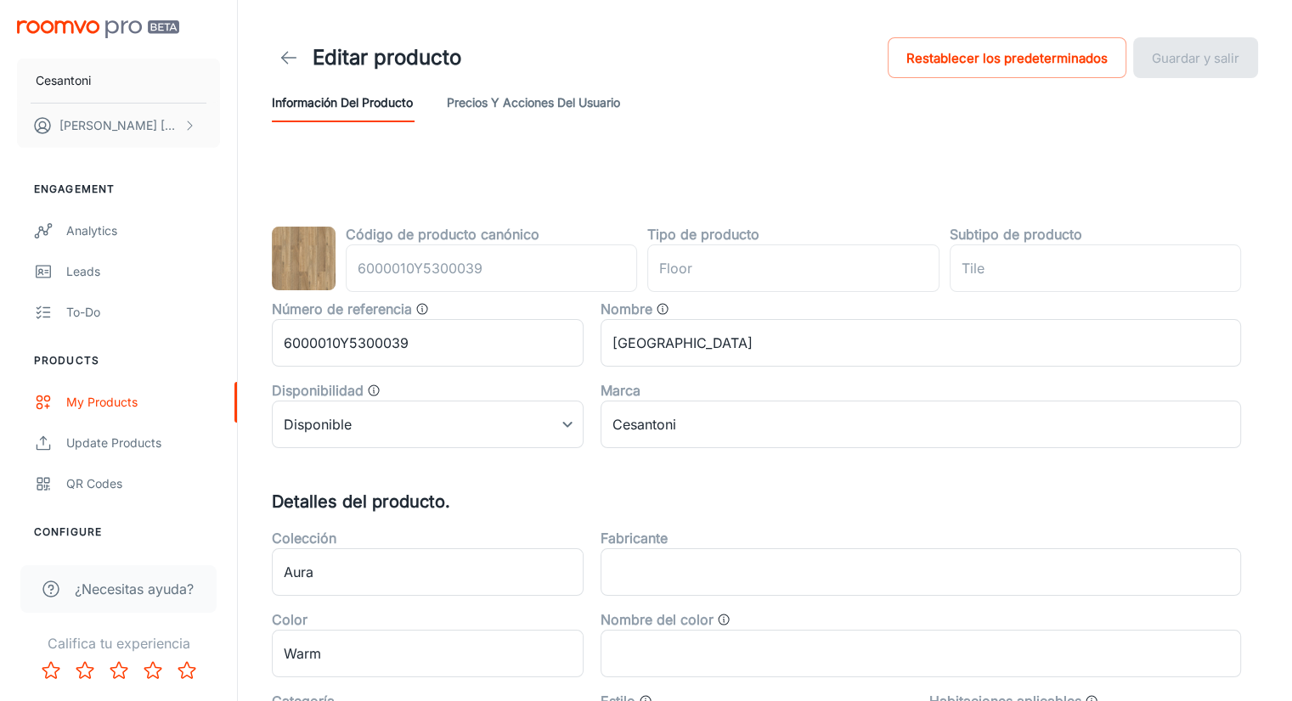
click at [553, 99] on font "Precios y acciones del usuario" at bounding box center [533, 102] width 173 height 14
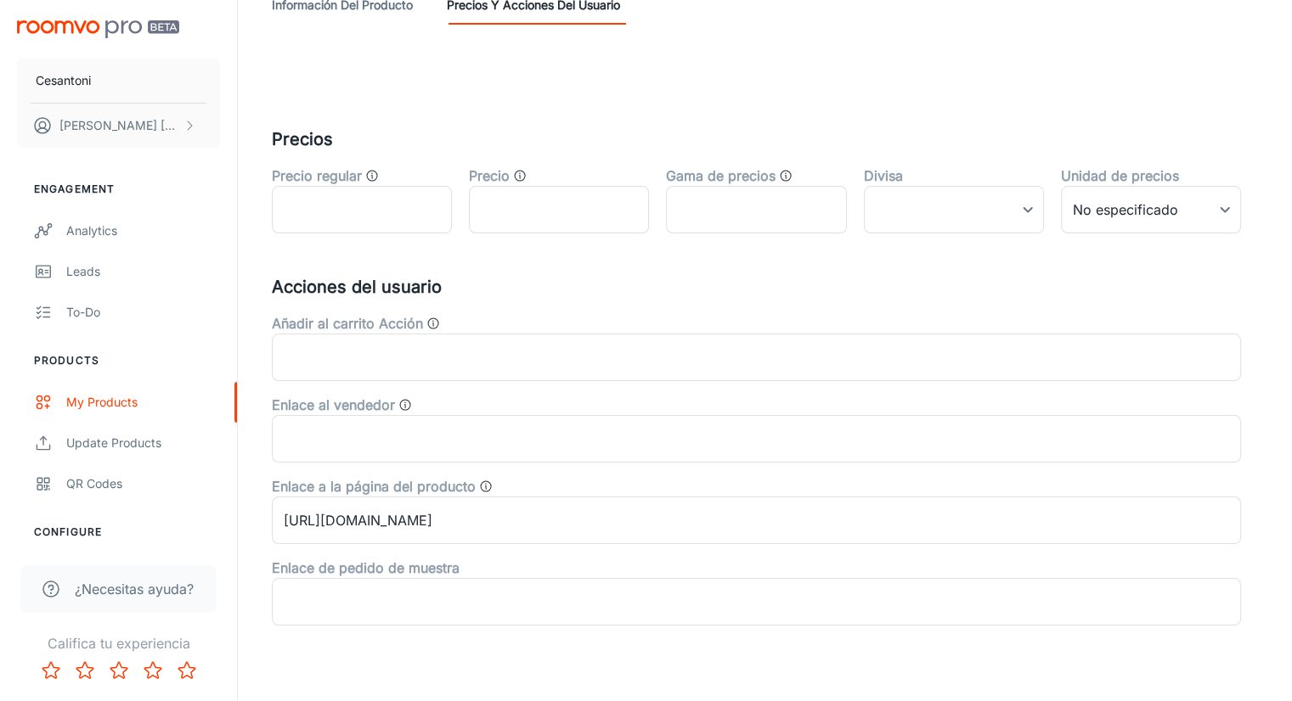
scroll to position [131, 0]
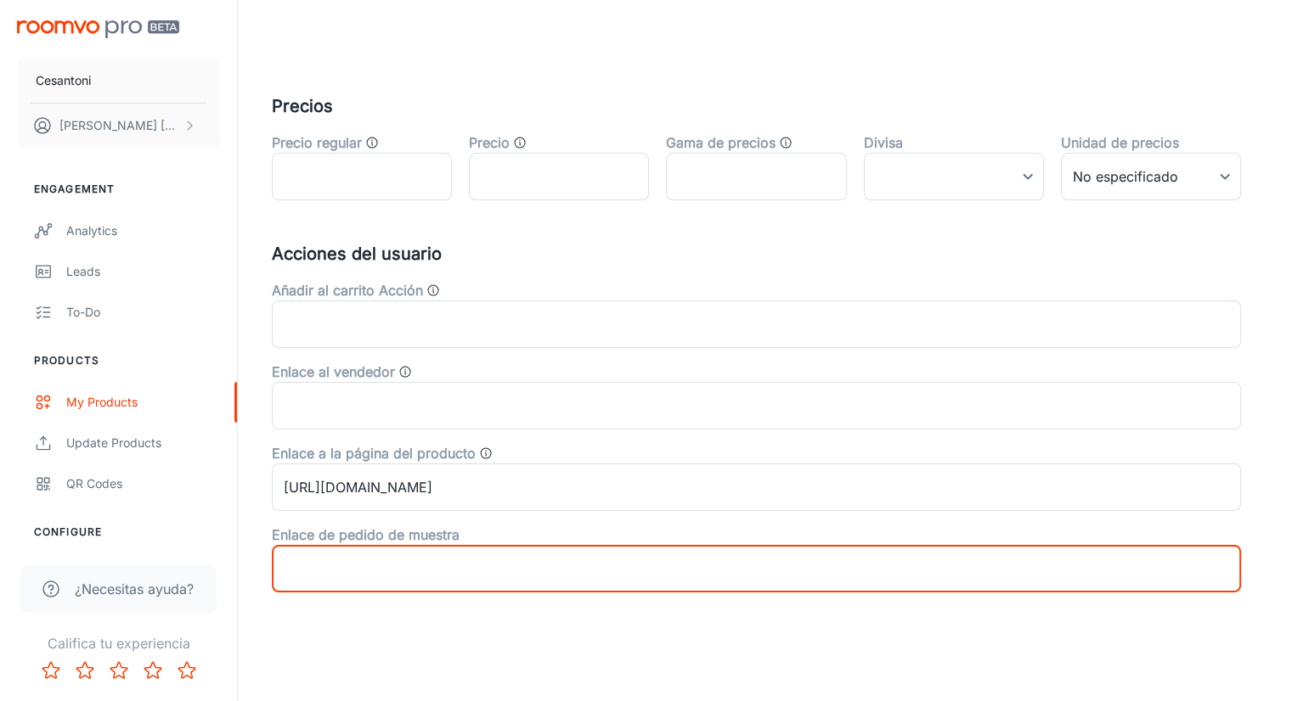
click at [337, 559] on input "text" at bounding box center [756, 569] width 969 height 48
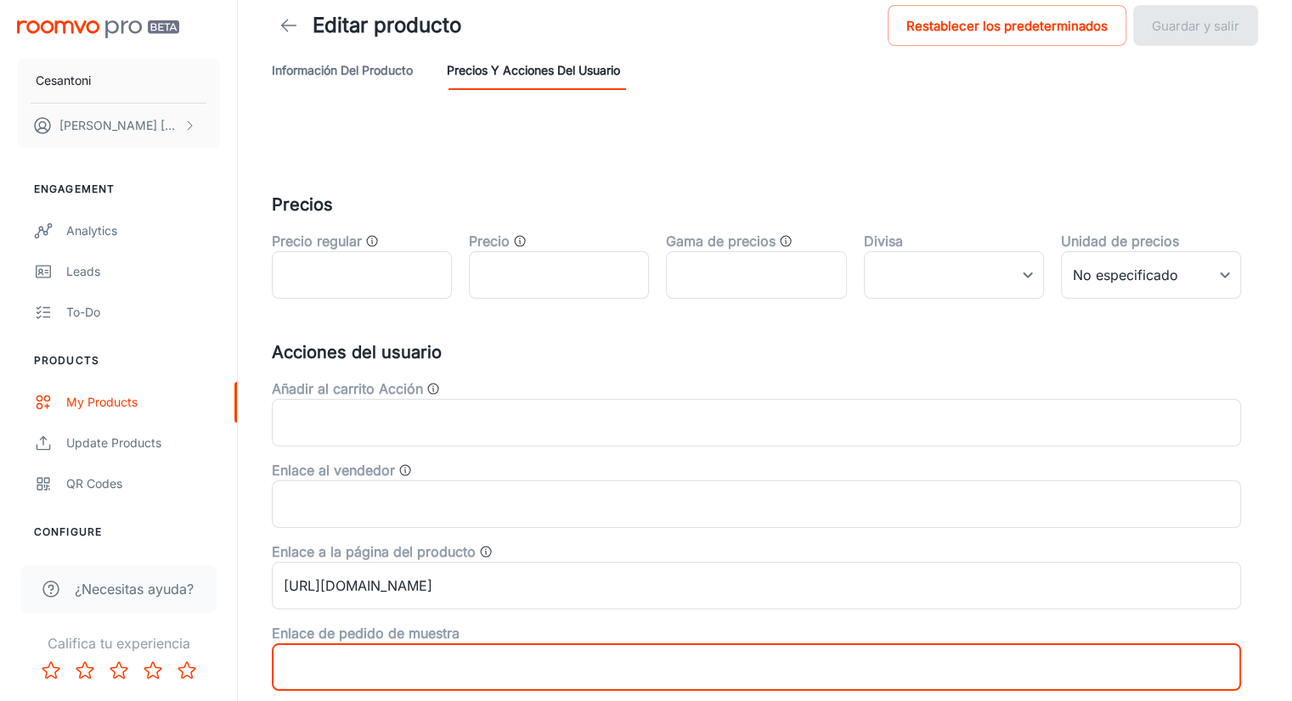
scroll to position [0, 0]
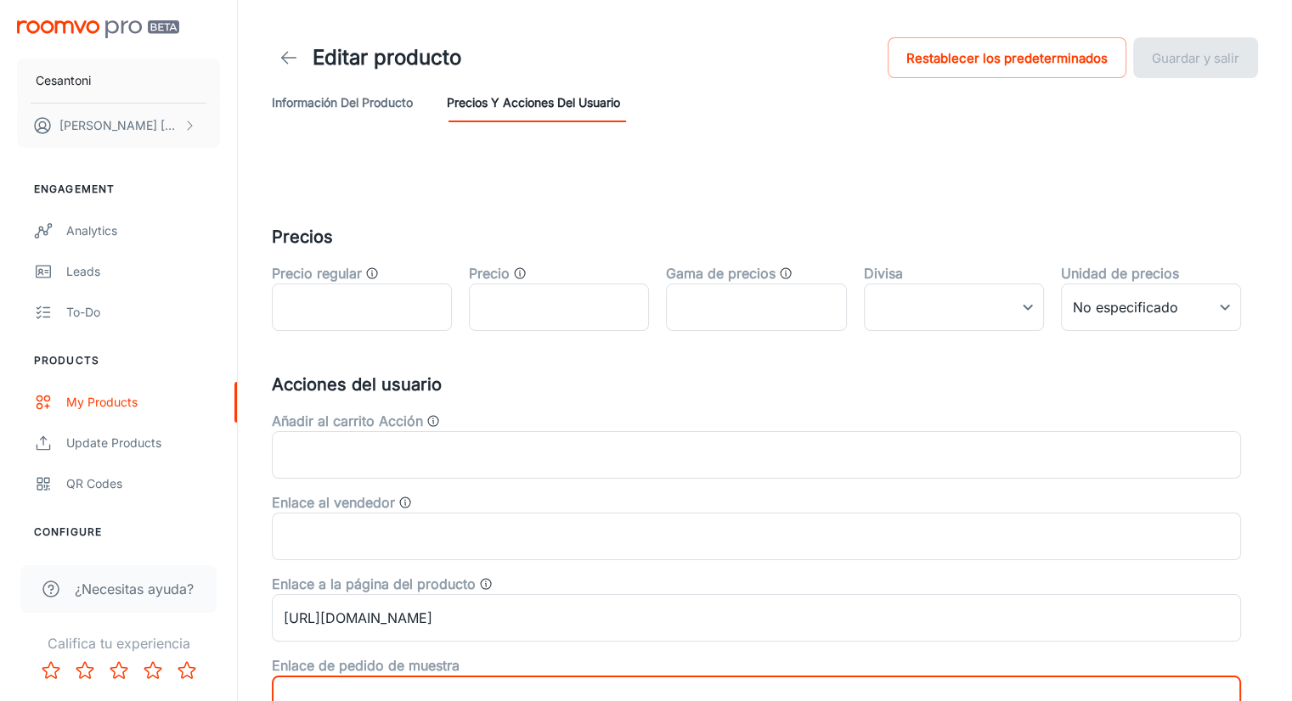
click at [370, 95] on font "Información del producto" at bounding box center [342, 102] width 141 height 14
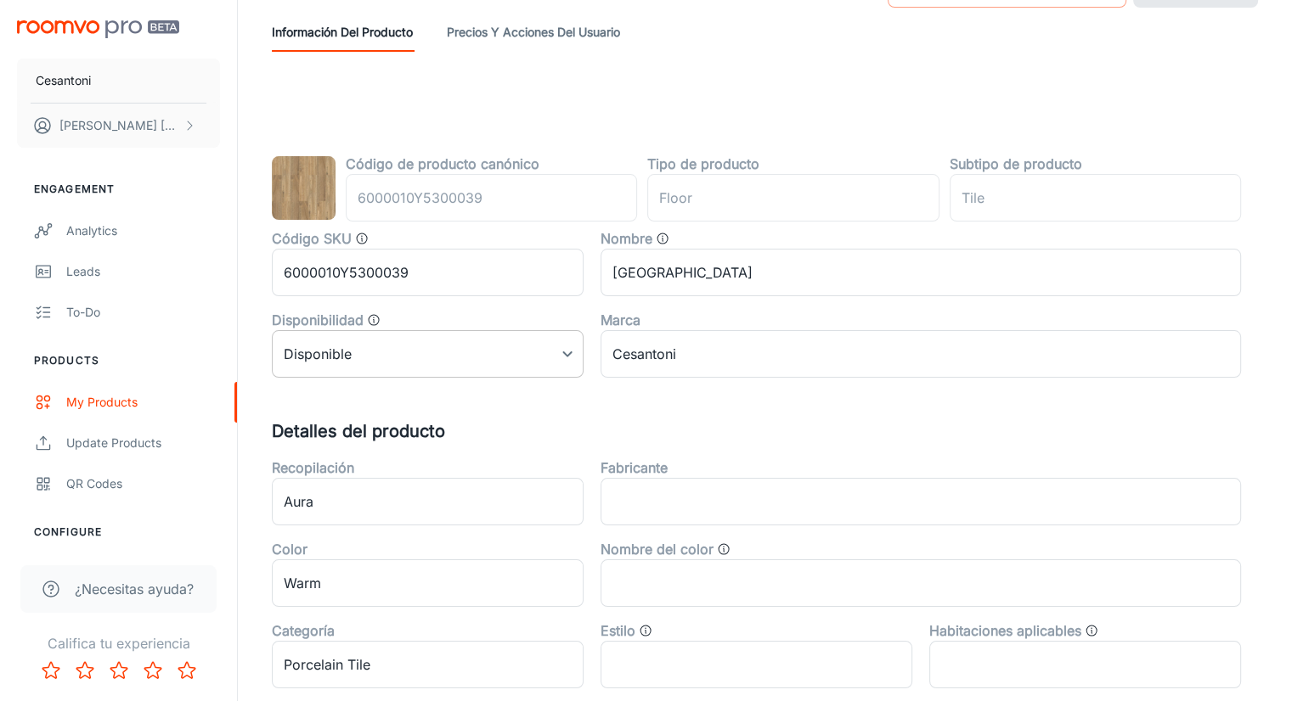
scroll to position [255, 0]
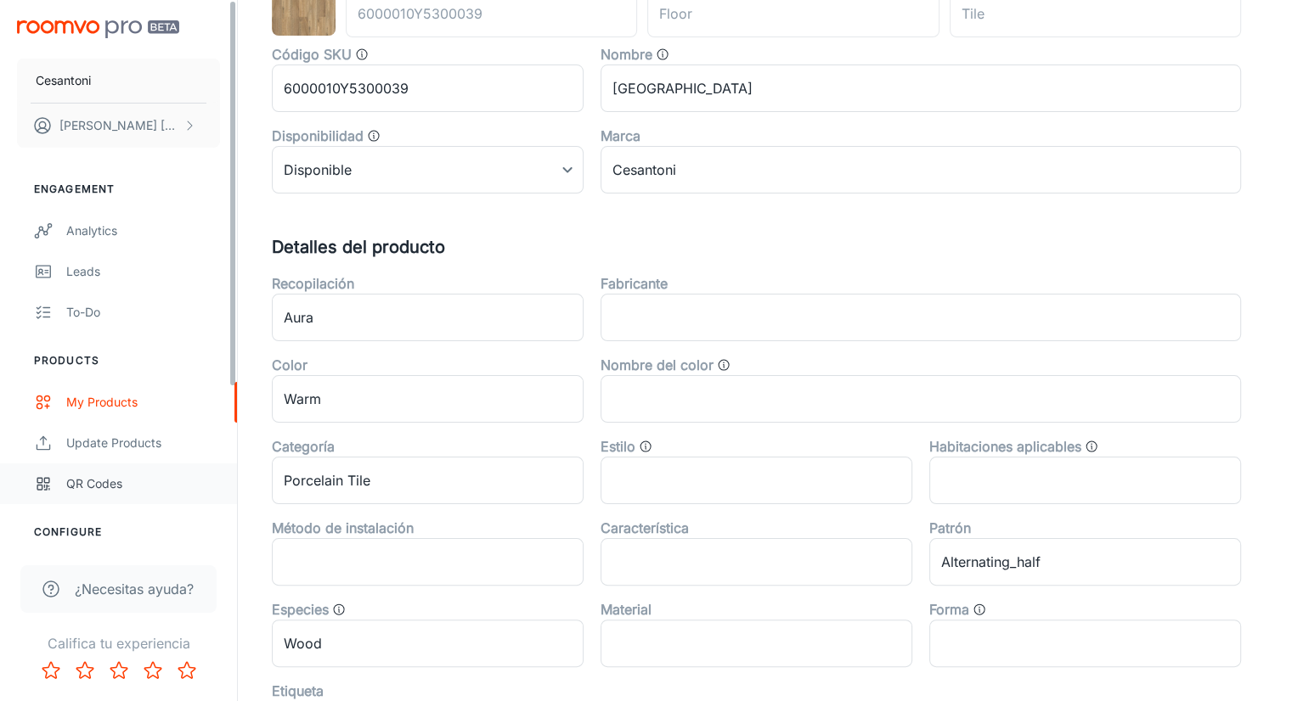
click at [66, 483] on div "QR Codes" at bounding box center [143, 484] width 154 height 19
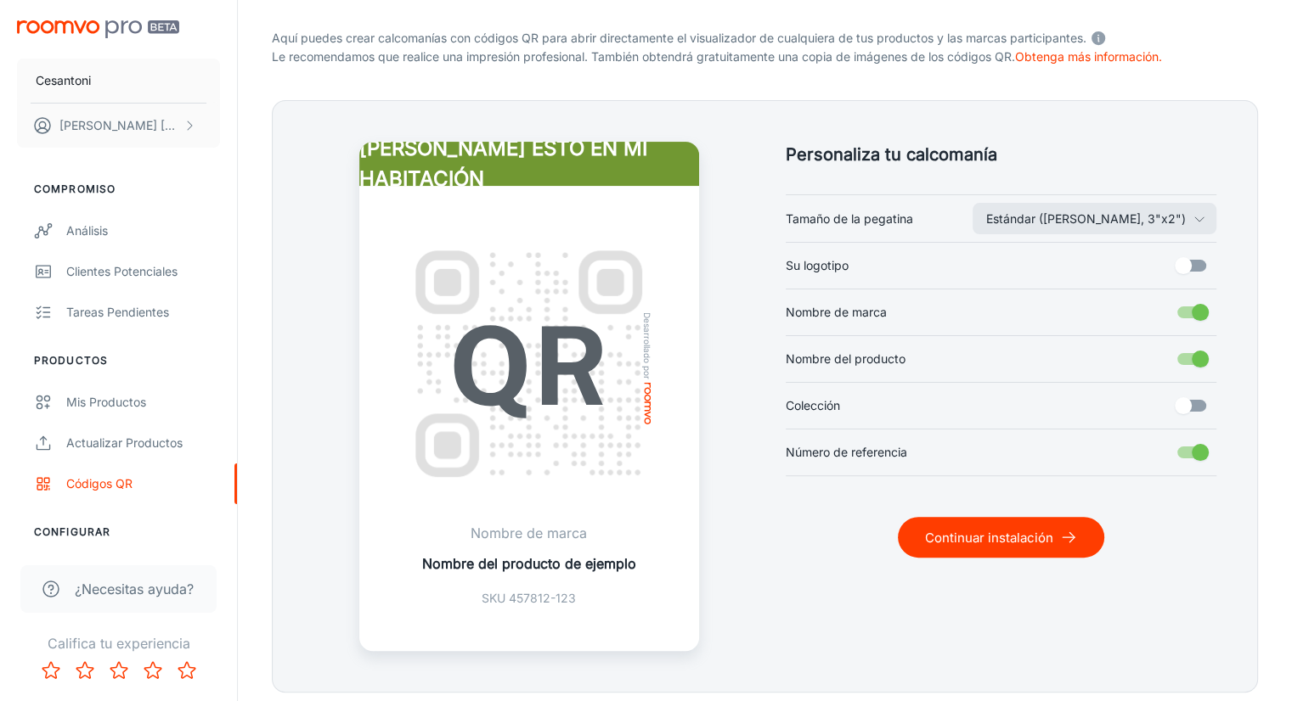
click at [1015, 540] on font "Continuar instalación" at bounding box center [989, 538] width 128 height 16
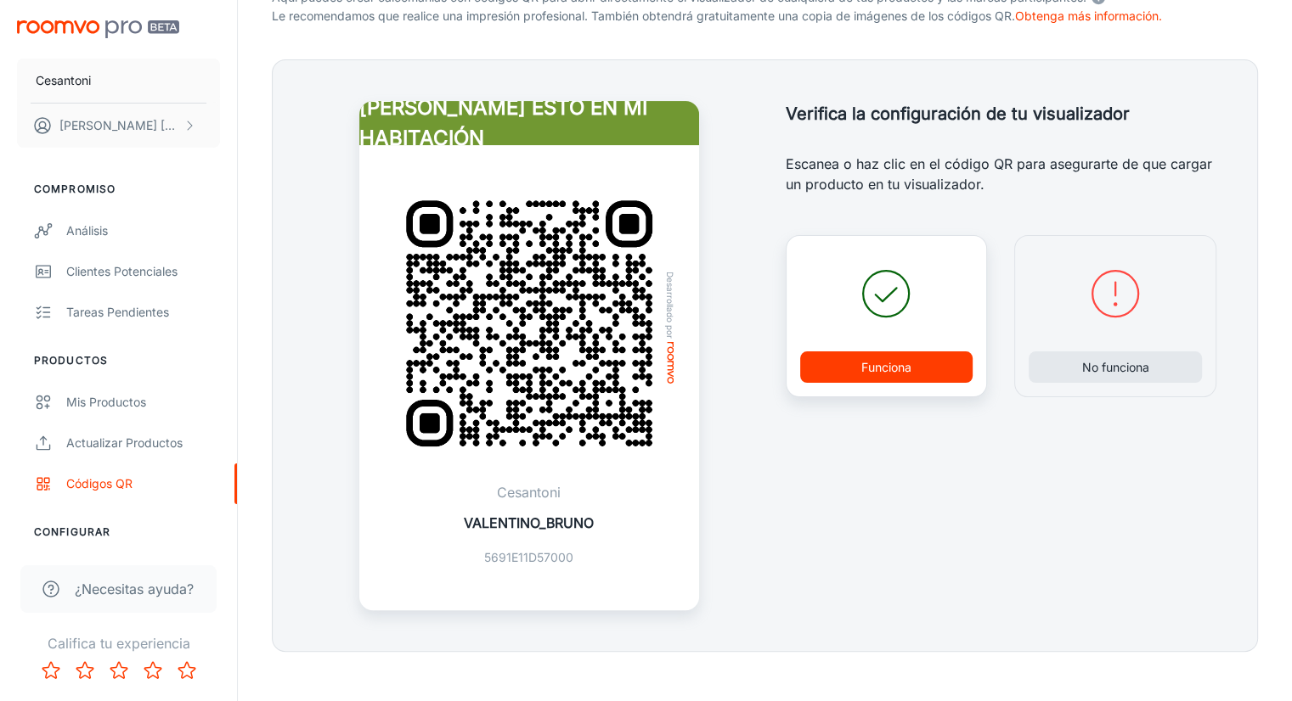
scroll to position [398, 0]
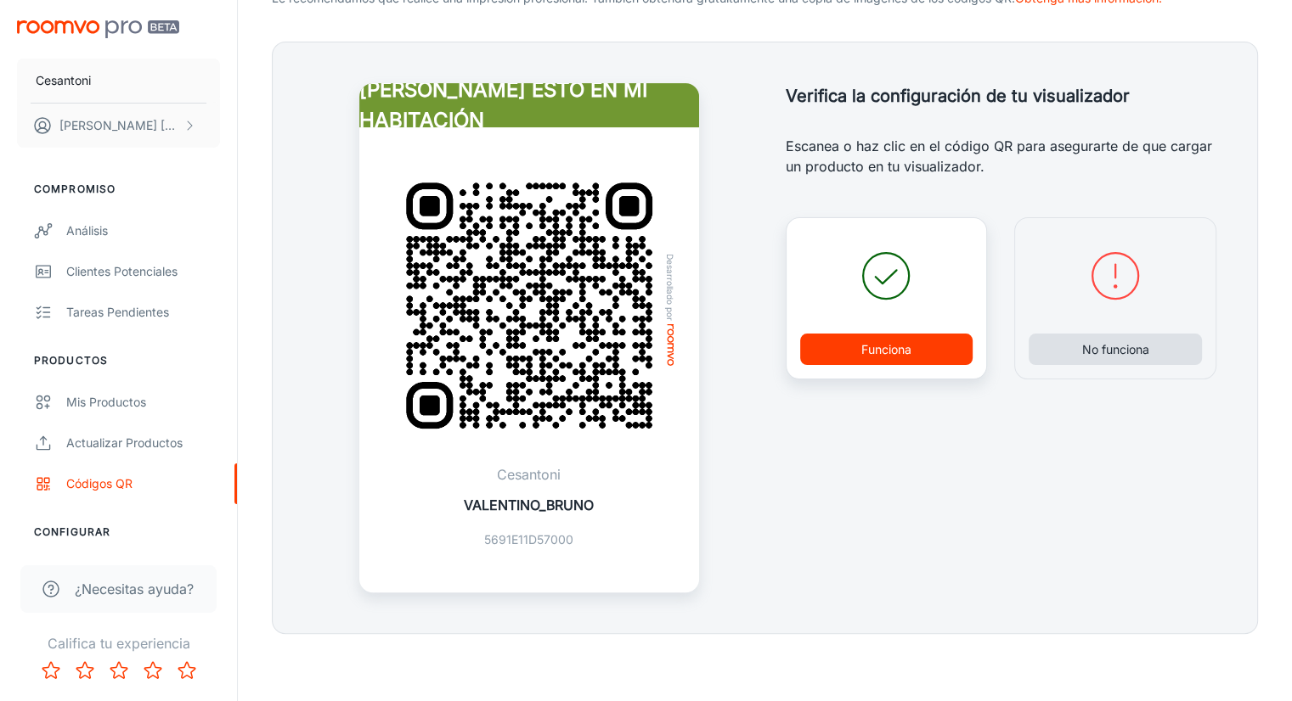
click at [1065, 349] on button "No funciona" at bounding box center [1114, 349] width 173 height 31
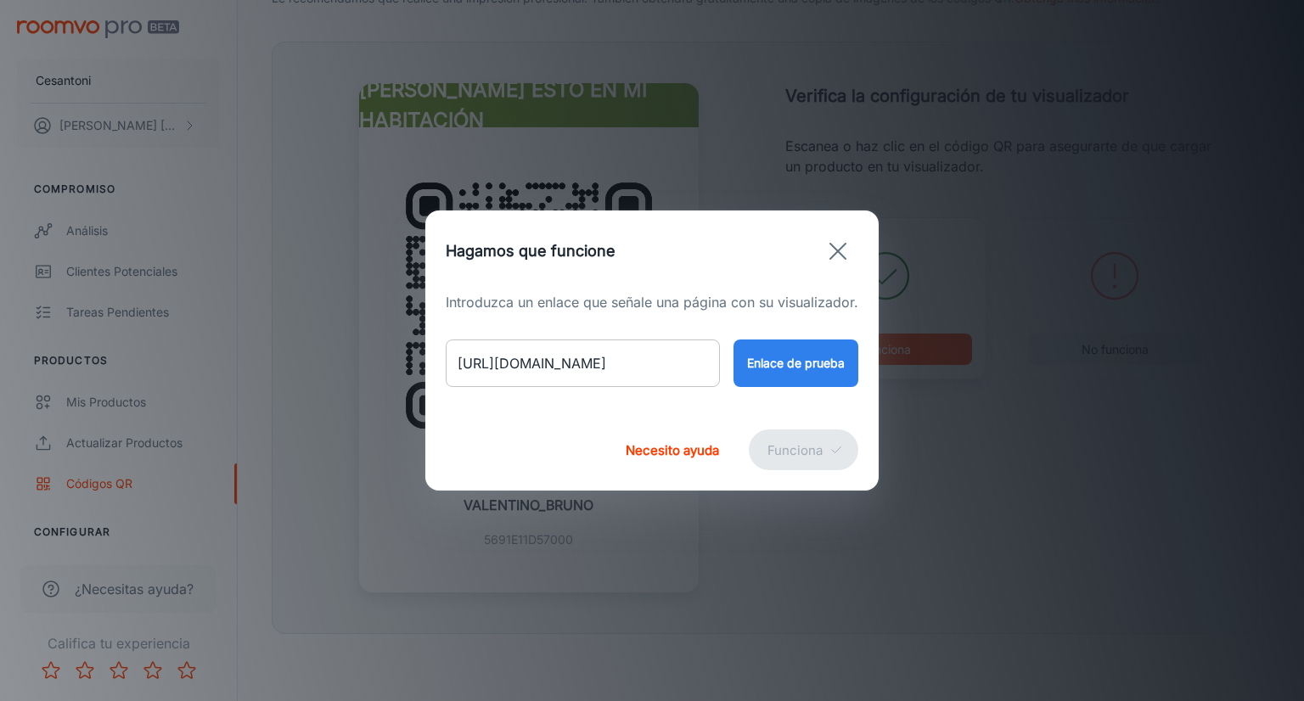
click at [667, 363] on input "[URL][DOMAIN_NAME]" at bounding box center [583, 364] width 274 height 48
click at [826, 255] on icon "button" at bounding box center [838, 251] width 27 height 27
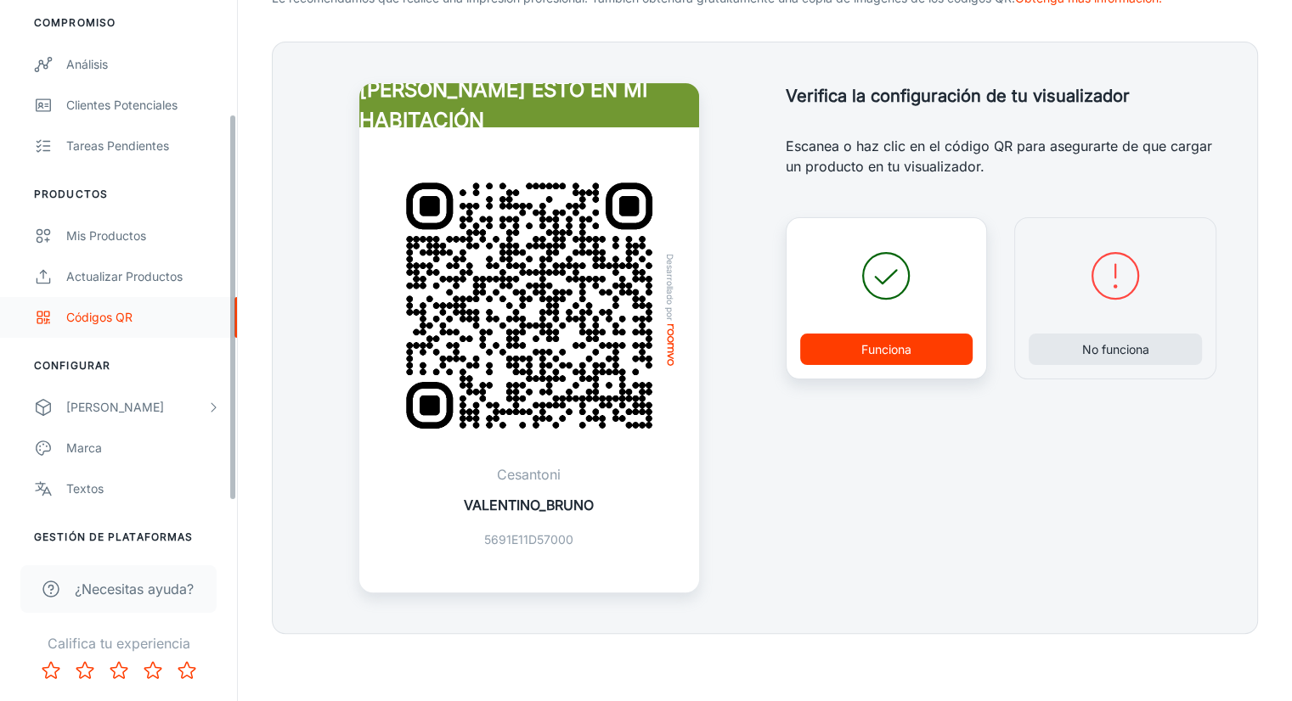
scroll to position [170, 0]
click at [510, 511] on font "VALENTINO_BRUNO" at bounding box center [529, 505] width 130 height 17
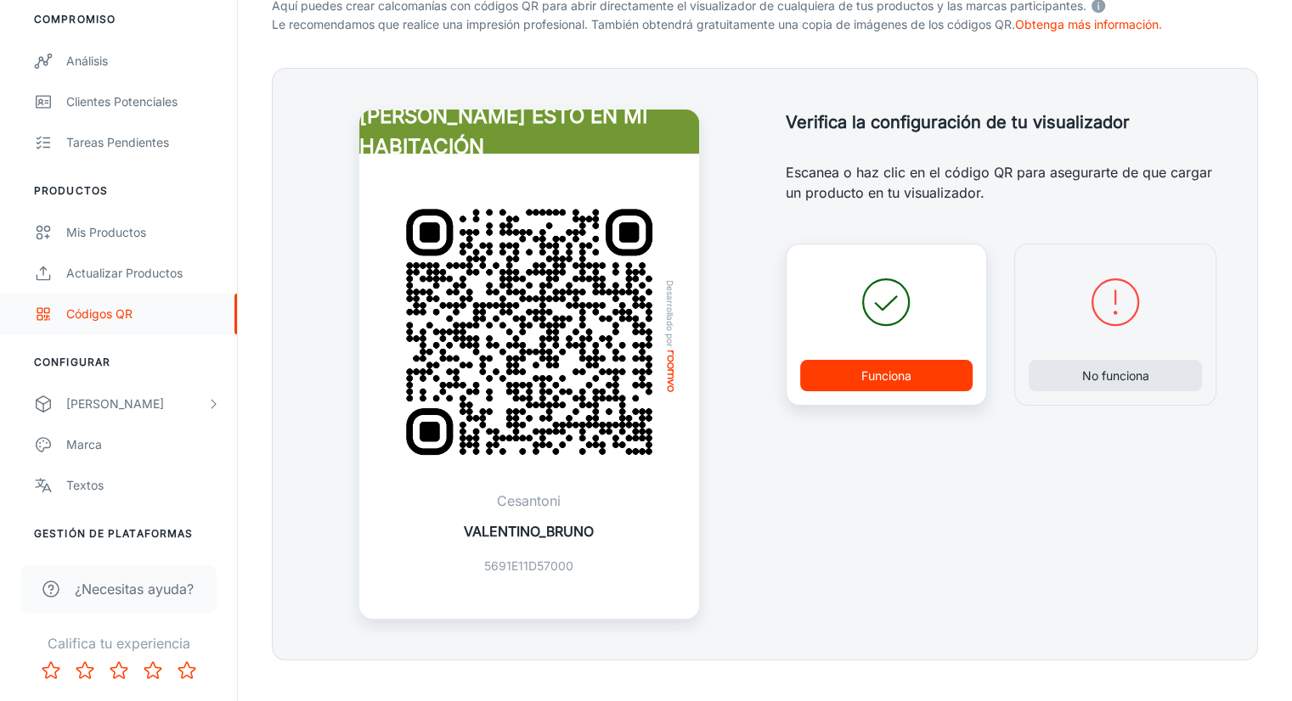
scroll to position [398, 0]
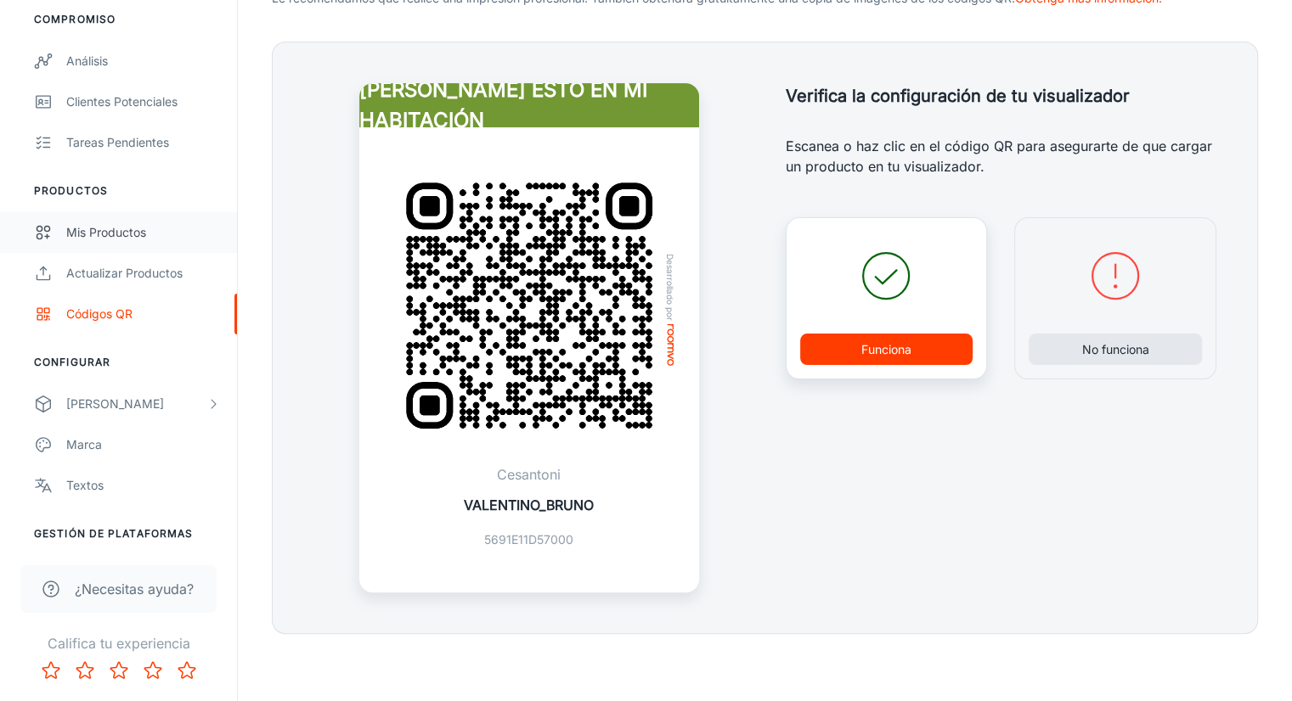
click at [110, 225] on font "Mis productos" at bounding box center [106, 232] width 80 height 14
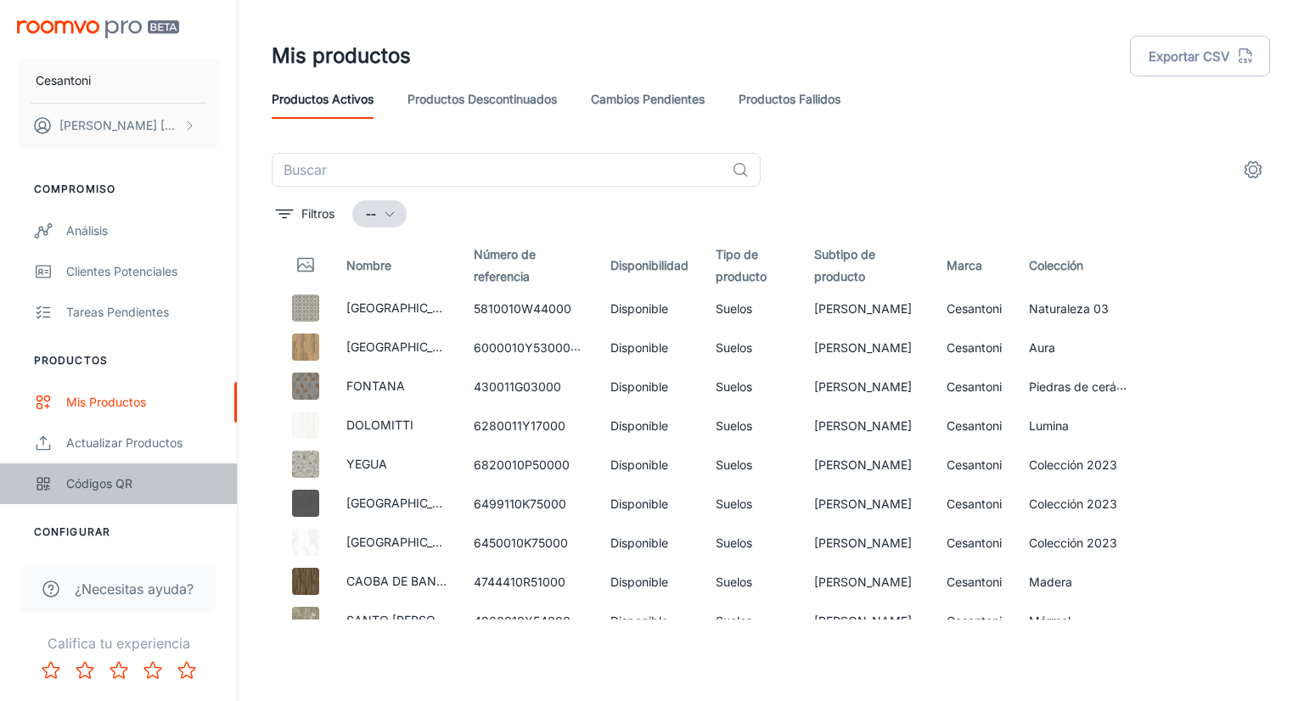
click at [101, 481] on font "Códigos QR" at bounding box center [99, 483] width 66 height 14
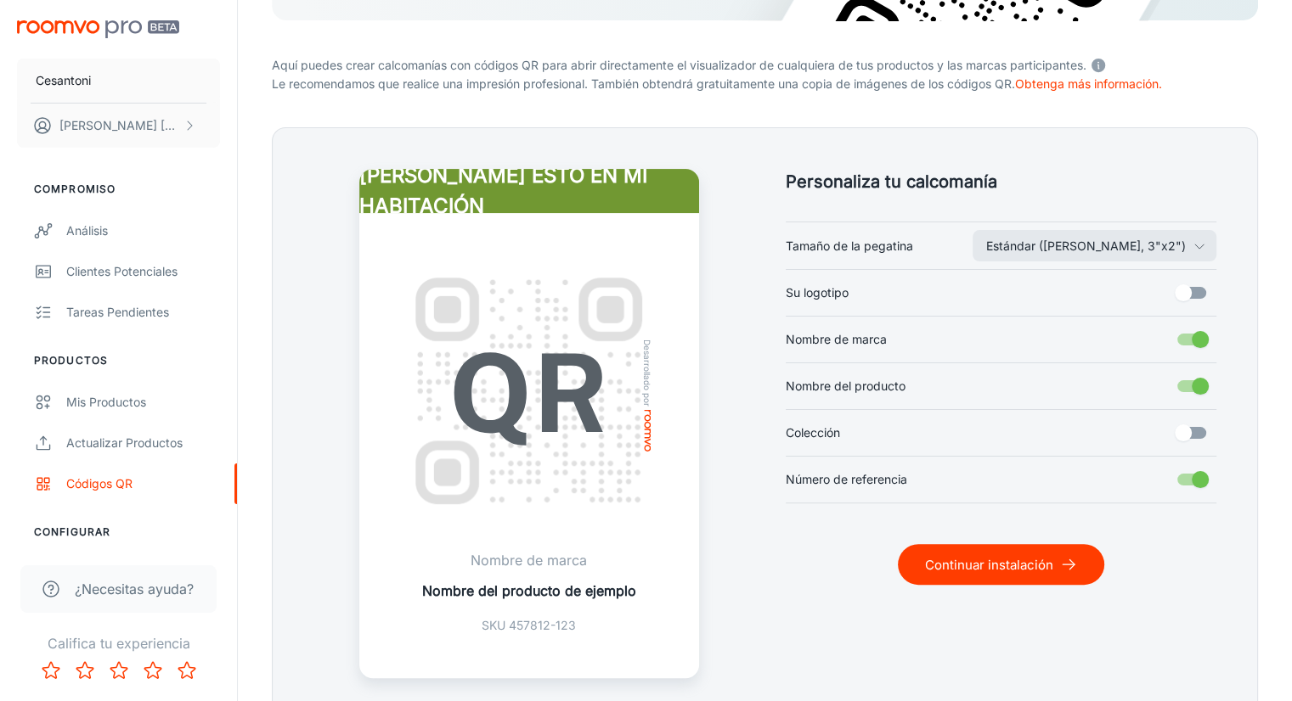
scroll to position [340, 0]
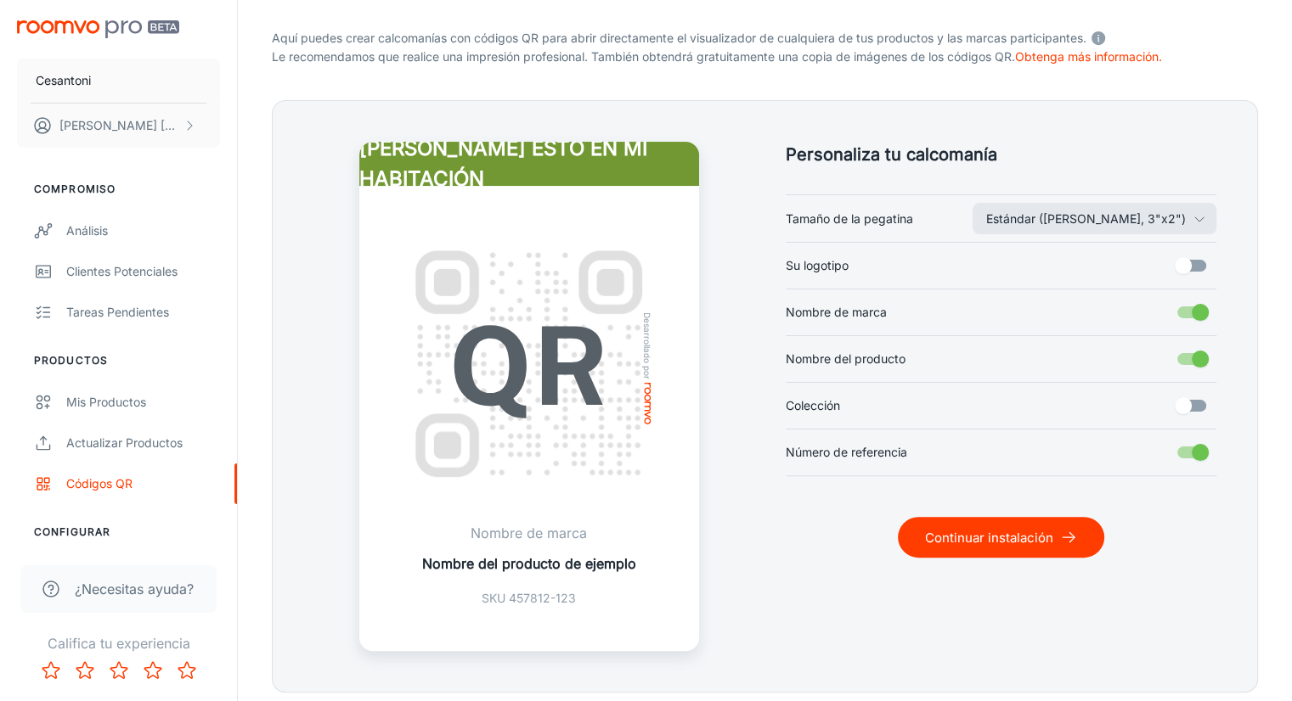
click at [542, 525] on font "Nombre de marca" at bounding box center [528, 533] width 116 height 17
click at [1040, 547] on font "Continuar instalación" at bounding box center [989, 537] width 128 height 23
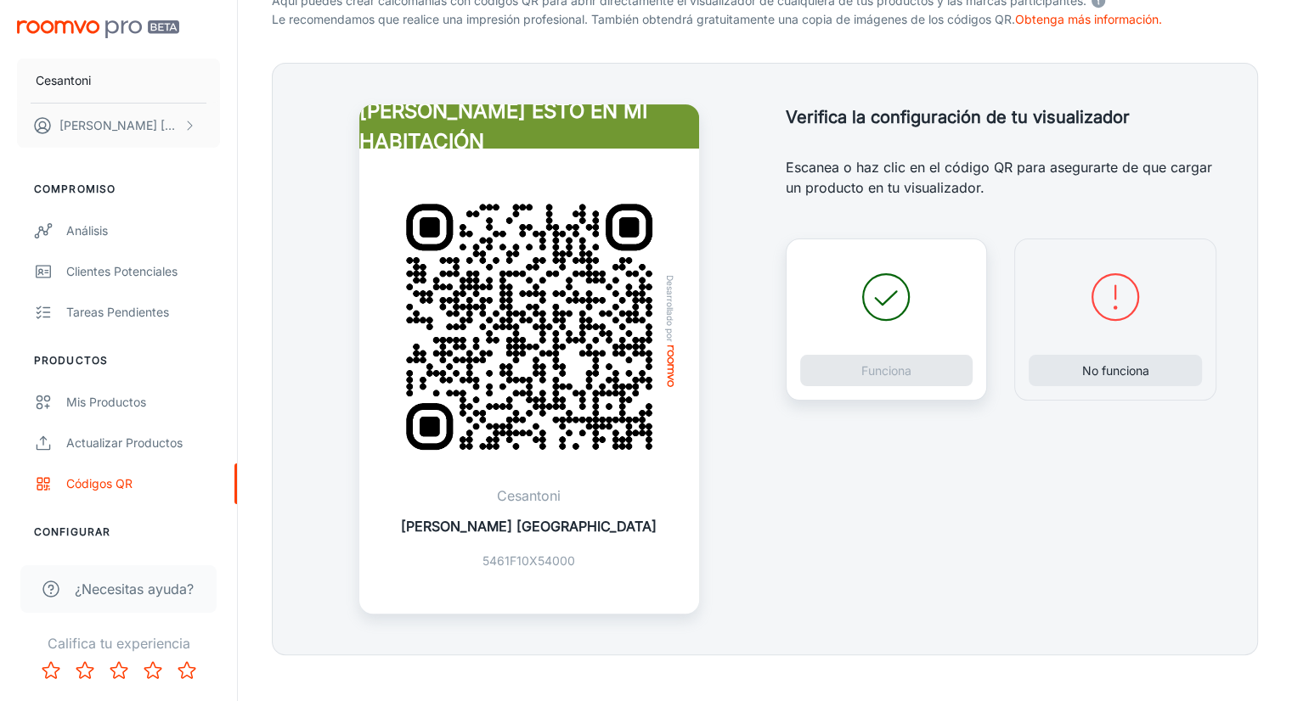
scroll to position [398, 0]
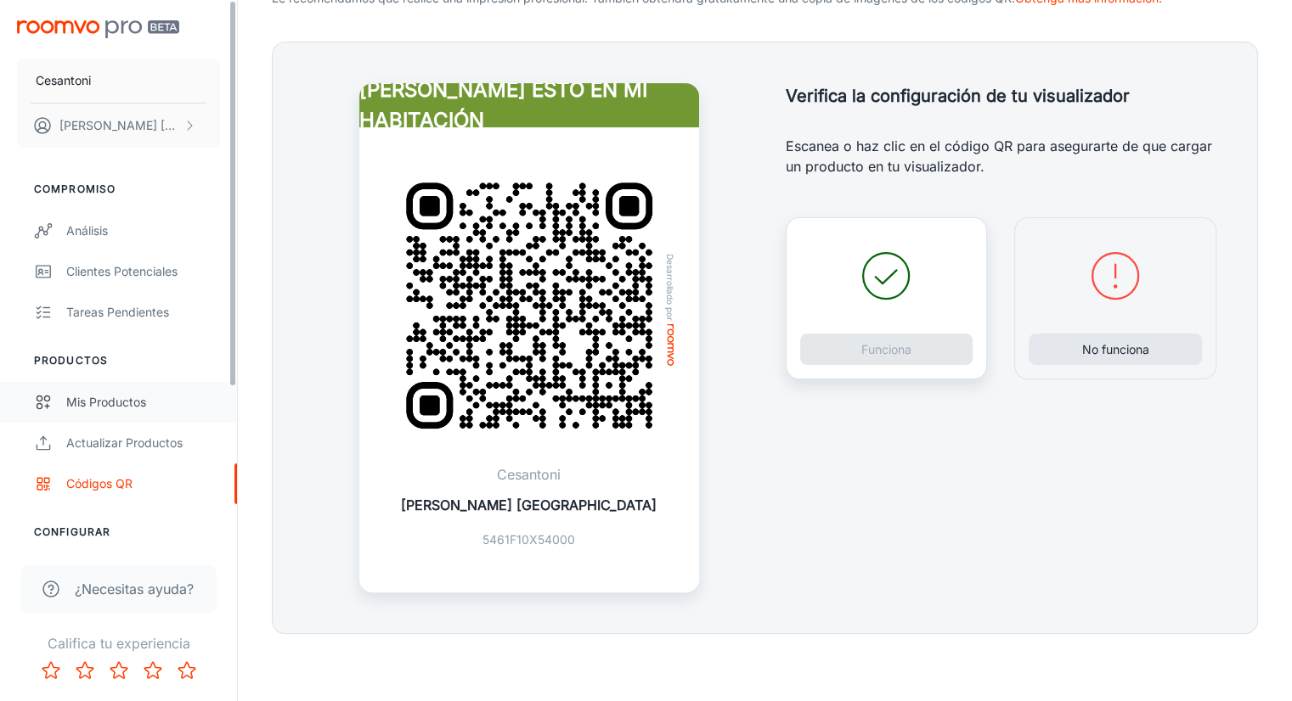
click at [93, 407] on font "Mis productos" at bounding box center [106, 402] width 80 height 14
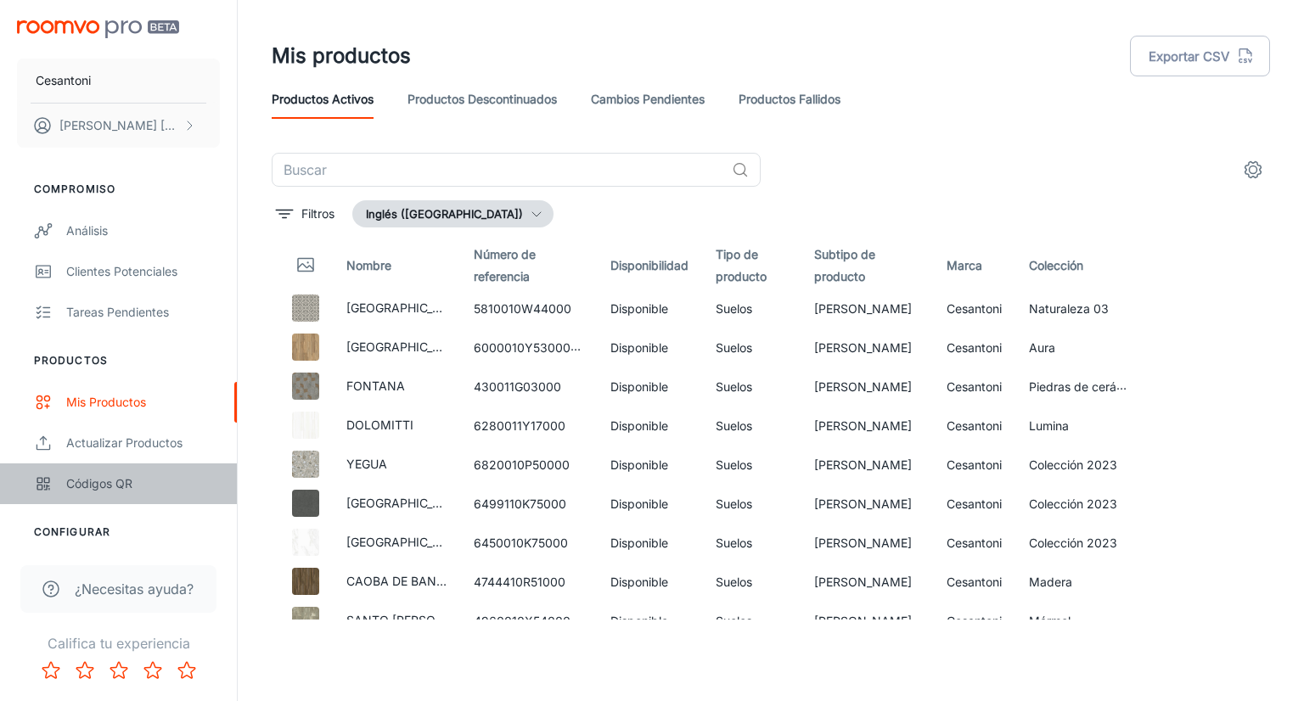
click at [103, 486] on font "Códigos QR" at bounding box center [99, 483] width 66 height 14
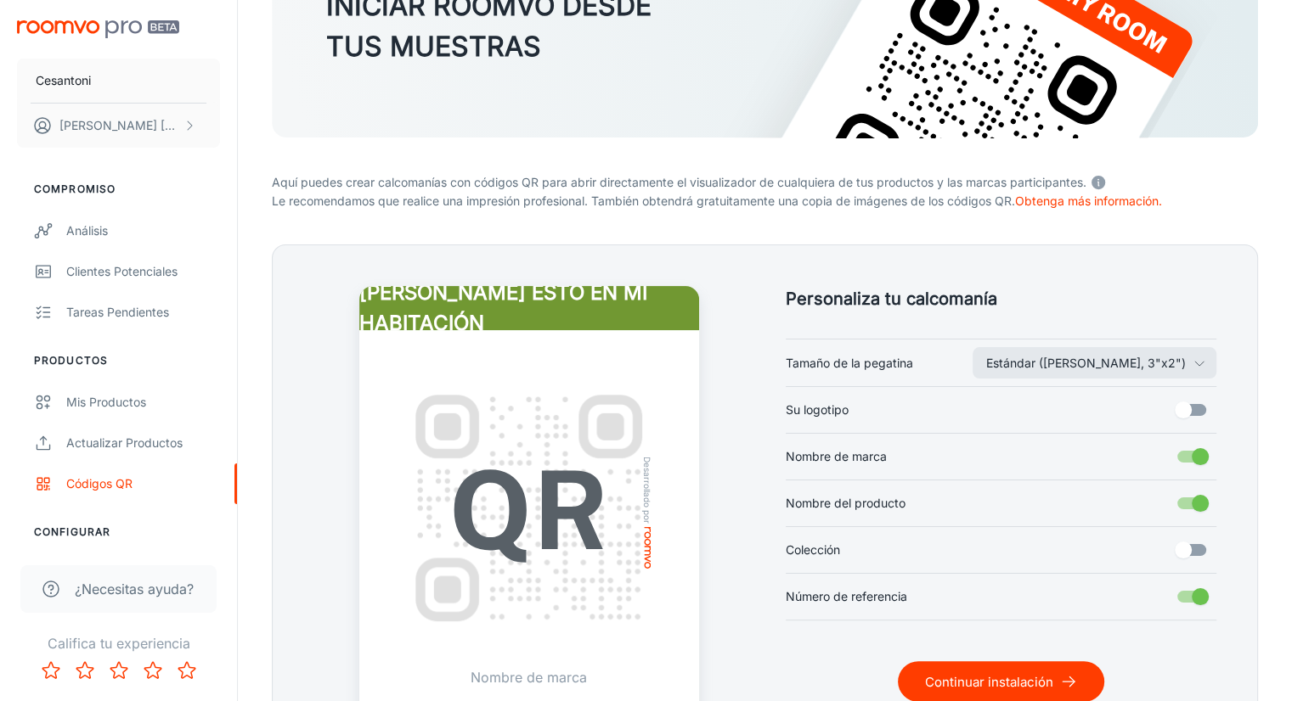
scroll to position [346, 0]
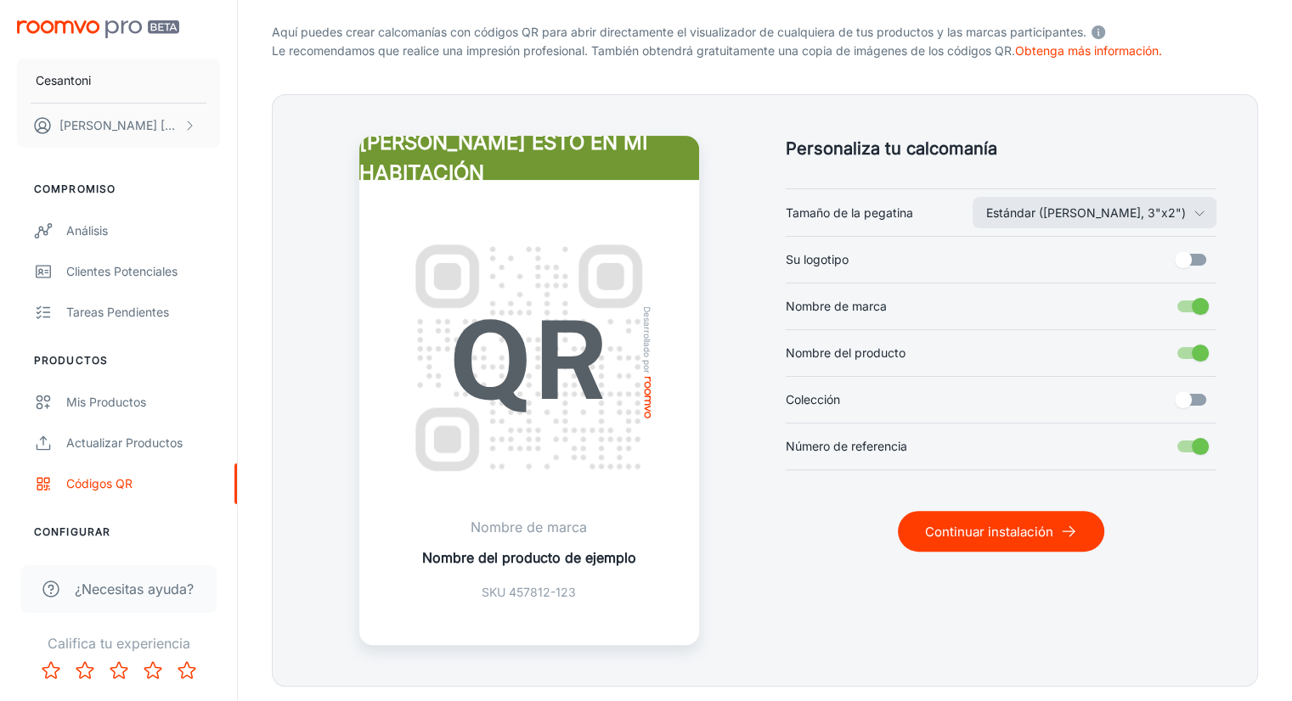
click at [945, 534] on font "Continuar instalación" at bounding box center [989, 532] width 128 height 16
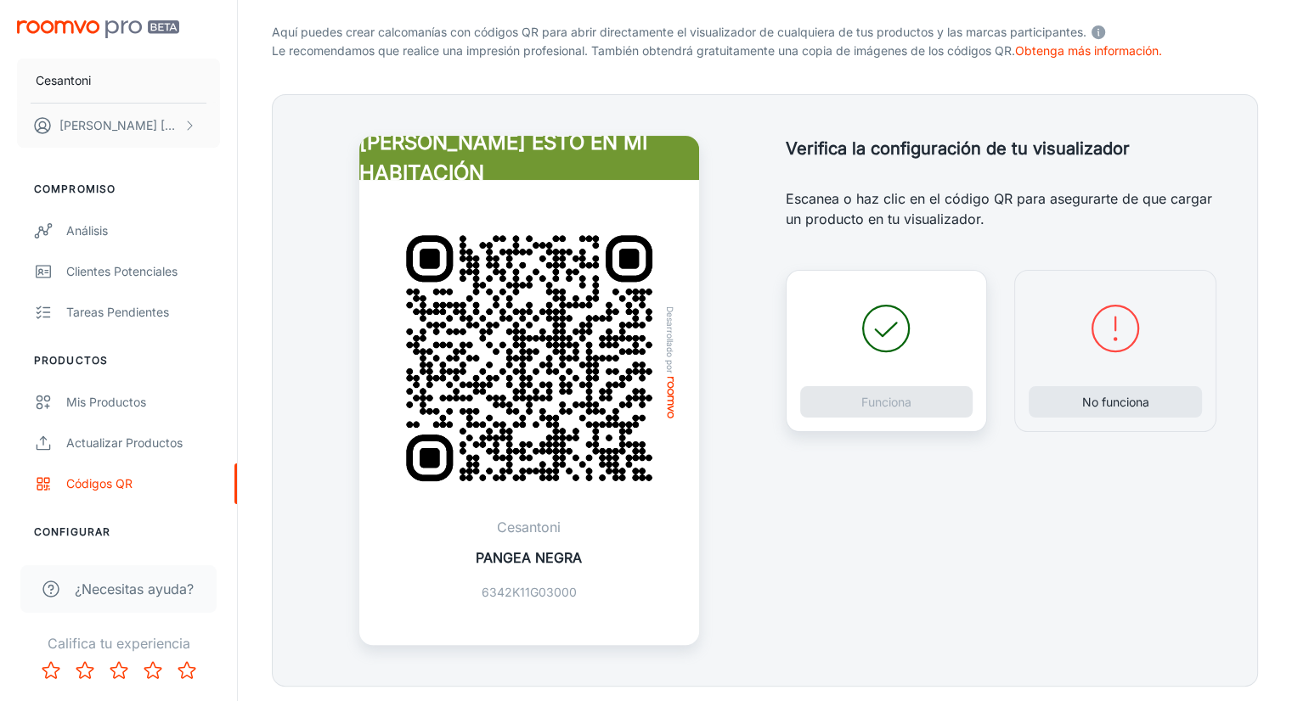
click at [1080, 377] on div "No funciona" at bounding box center [1115, 351] width 202 height 162
click at [1073, 395] on button "No funciona" at bounding box center [1114, 401] width 173 height 31
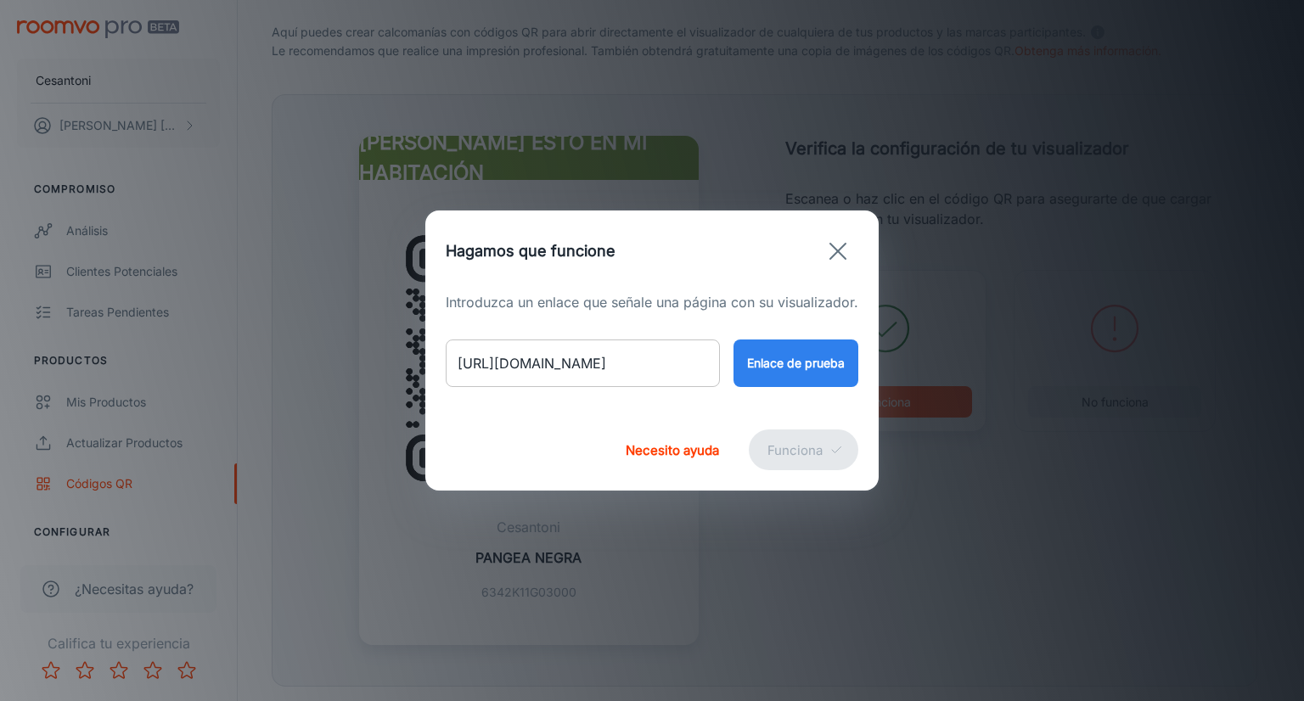
click at [685, 363] on input "[URL][DOMAIN_NAME]" at bounding box center [583, 364] width 274 height 48
type input "[URL][DOMAIN_NAME]"
drag, startPoint x: 693, startPoint y: 354, endPoint x: 439, endPoint y: 377, distance: 254.9
click at [439, 377] on div "Introduzca un enlace que señale una página con su visualizador. [URL][DOMAIN_NA…" at bounding box center [651, 350] width 453 height 117
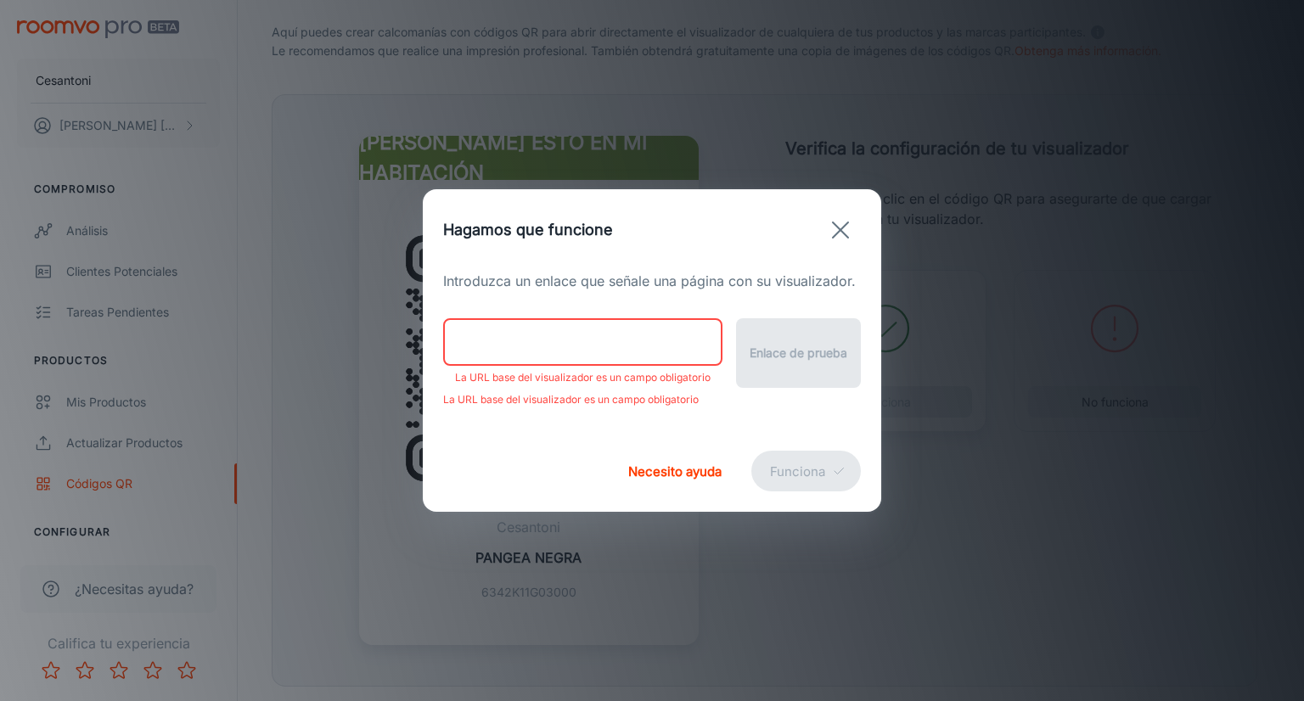
paste input "[URL][DOMAIN_NAME]"
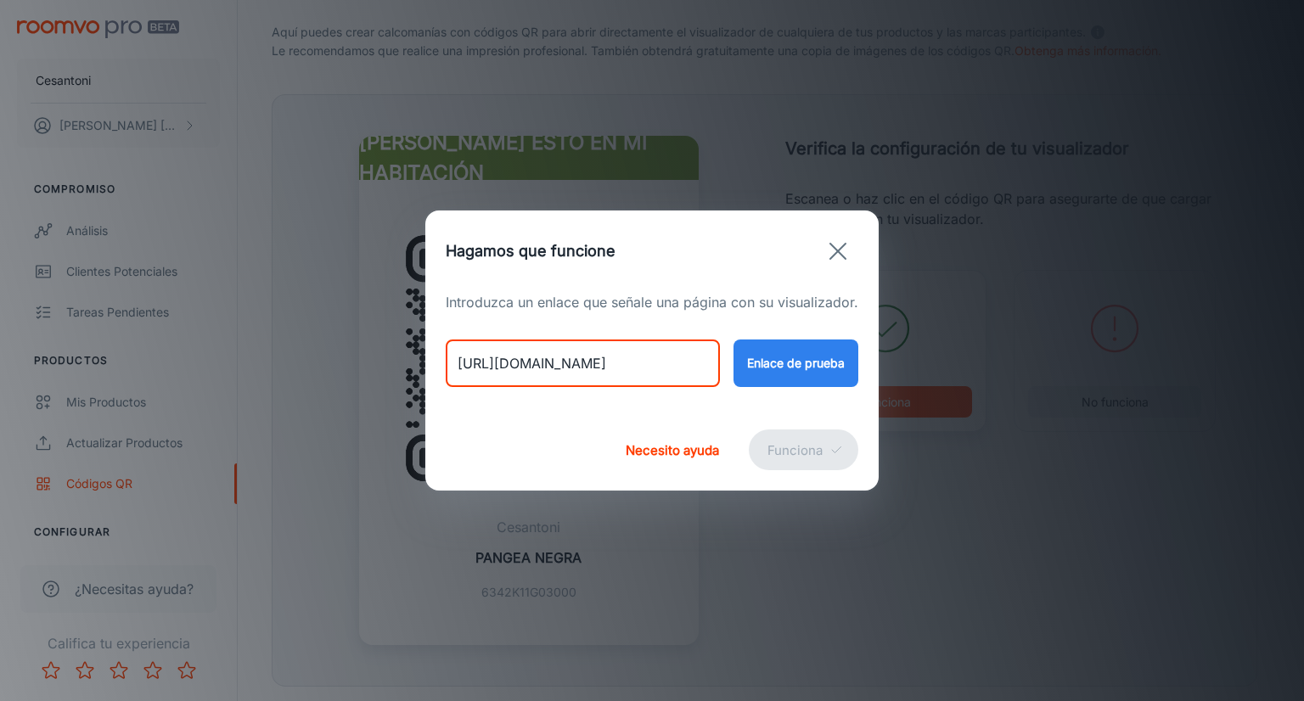
scroll to position [0, 69]
type input "[URL][DOMAIN_NAME]"
click at [831, 360] on font "Enlace de prueba" at bounding box center [796, 364] width 98 height 14
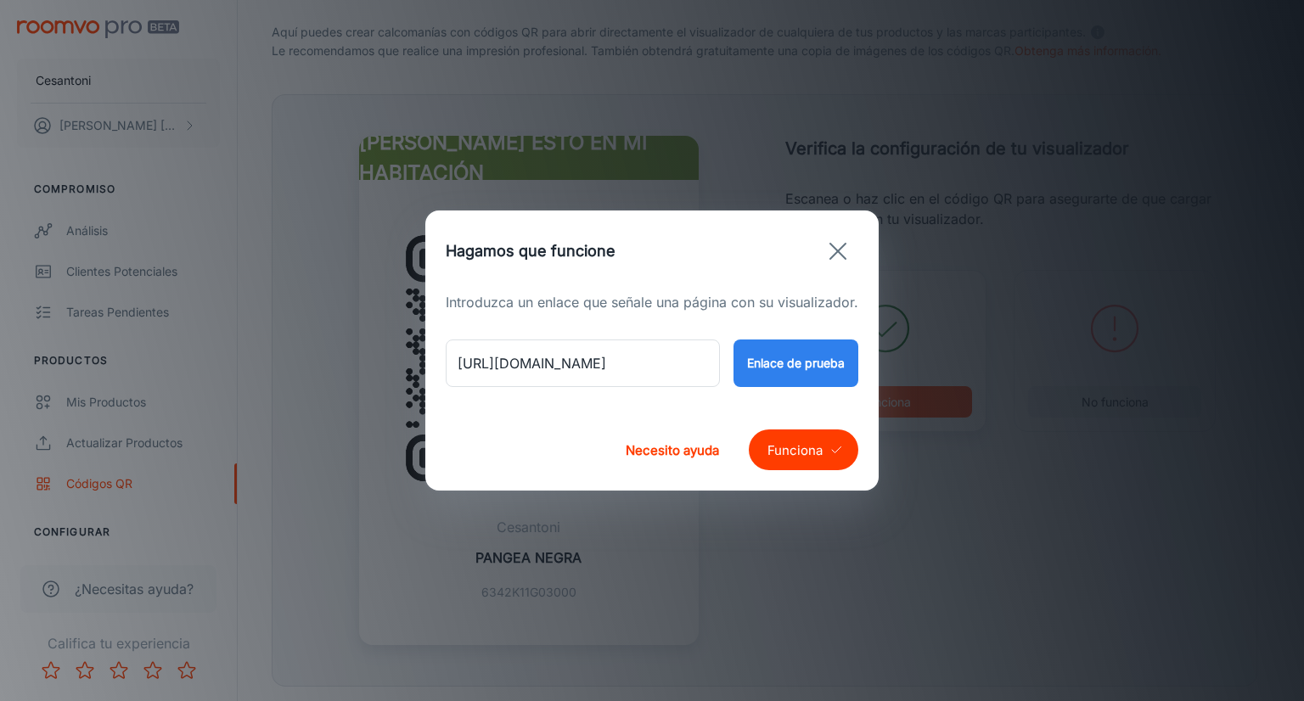
scroll to position [0, 0]
click at [809, 449] on font "Funciona" at bounding box center [795, 450] width 55 height 16
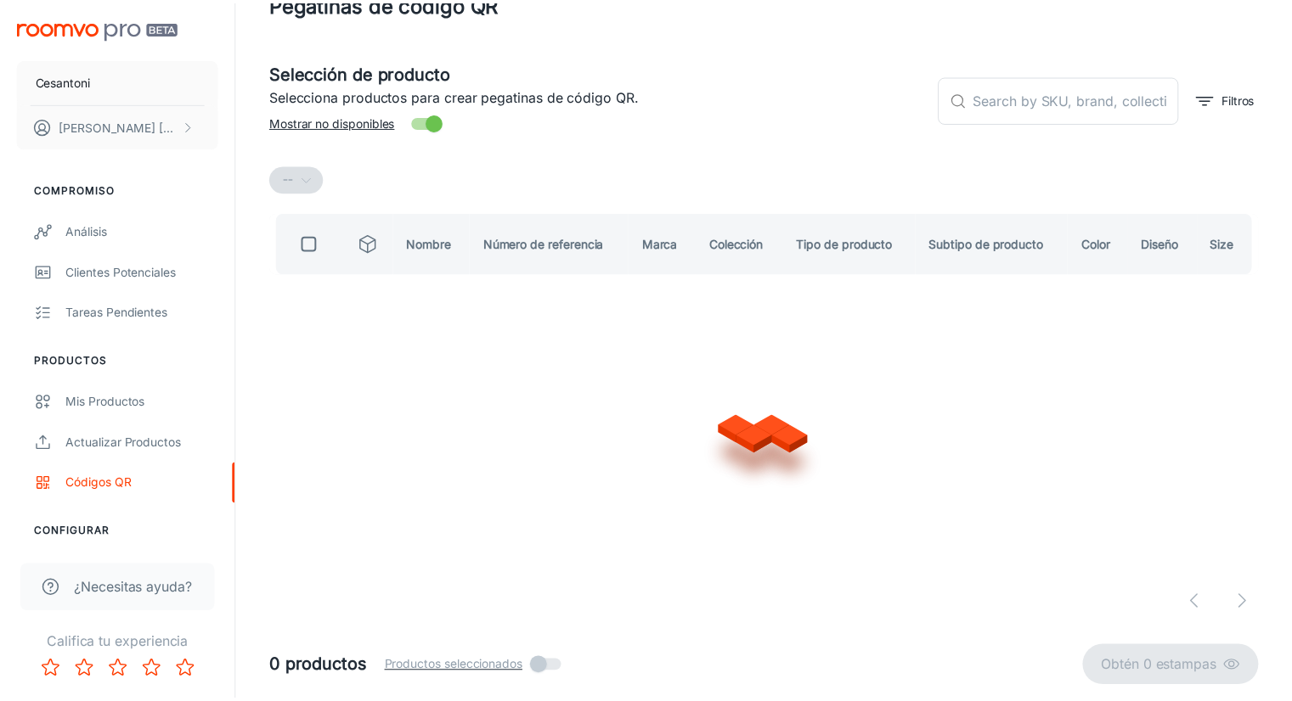
scroll to position [52, 0]
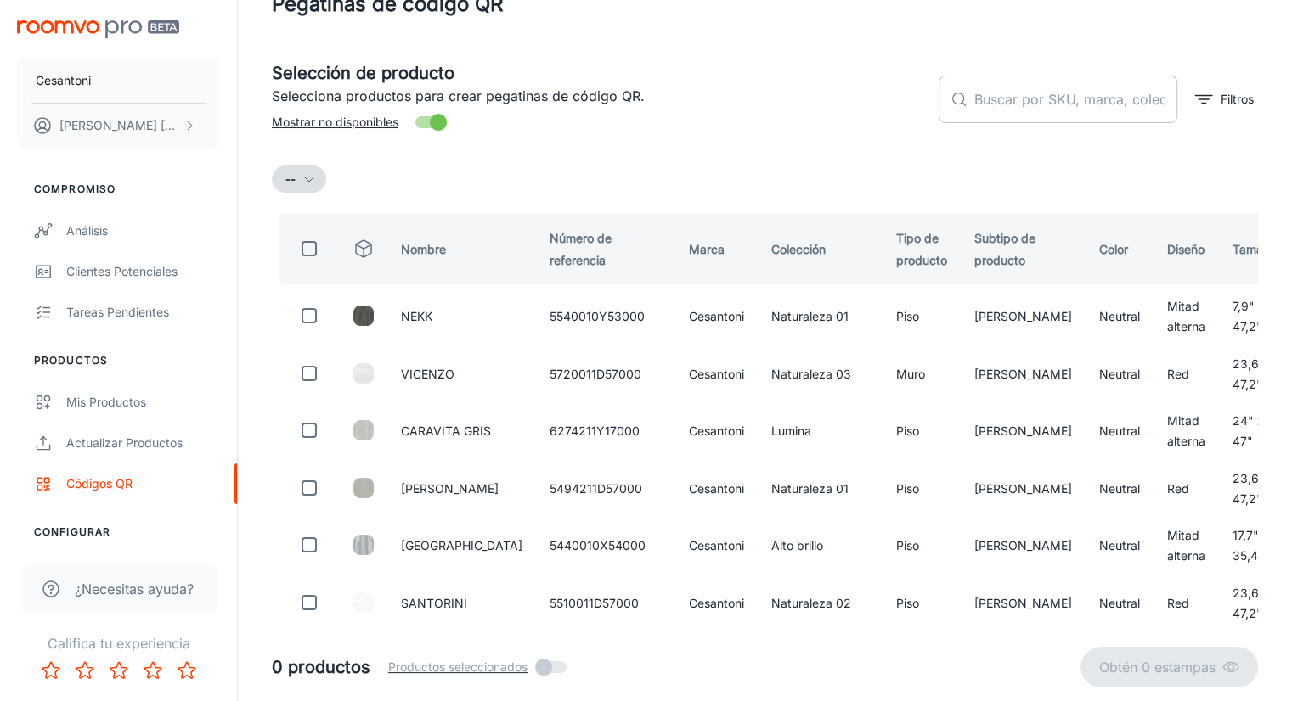
click at [1029, 95] on input "text" at bounding box center [1075, 100] width 203 height 48
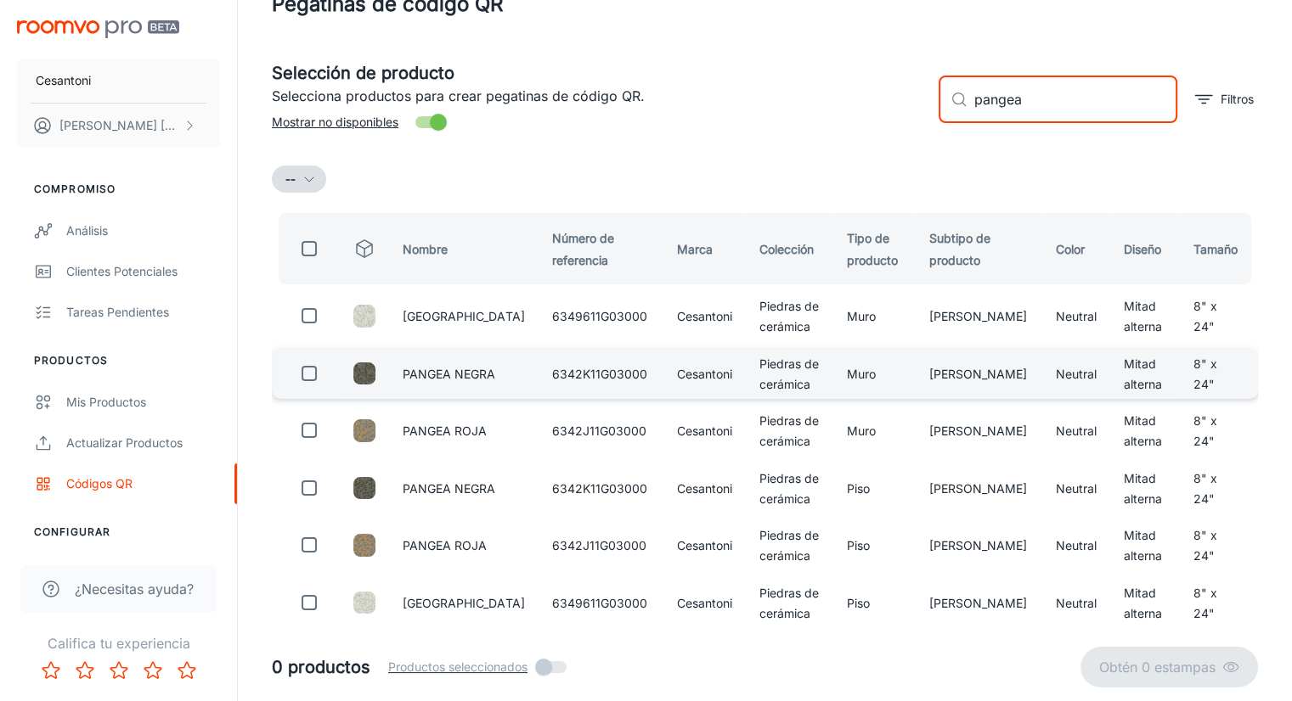
type input "pangea"
click at [329, 381] on td at bounding box center [306, 373] width 68 height 51
click at [314, 369] on input "checkbox" at bounding box center [309, 374] width 34 height 34
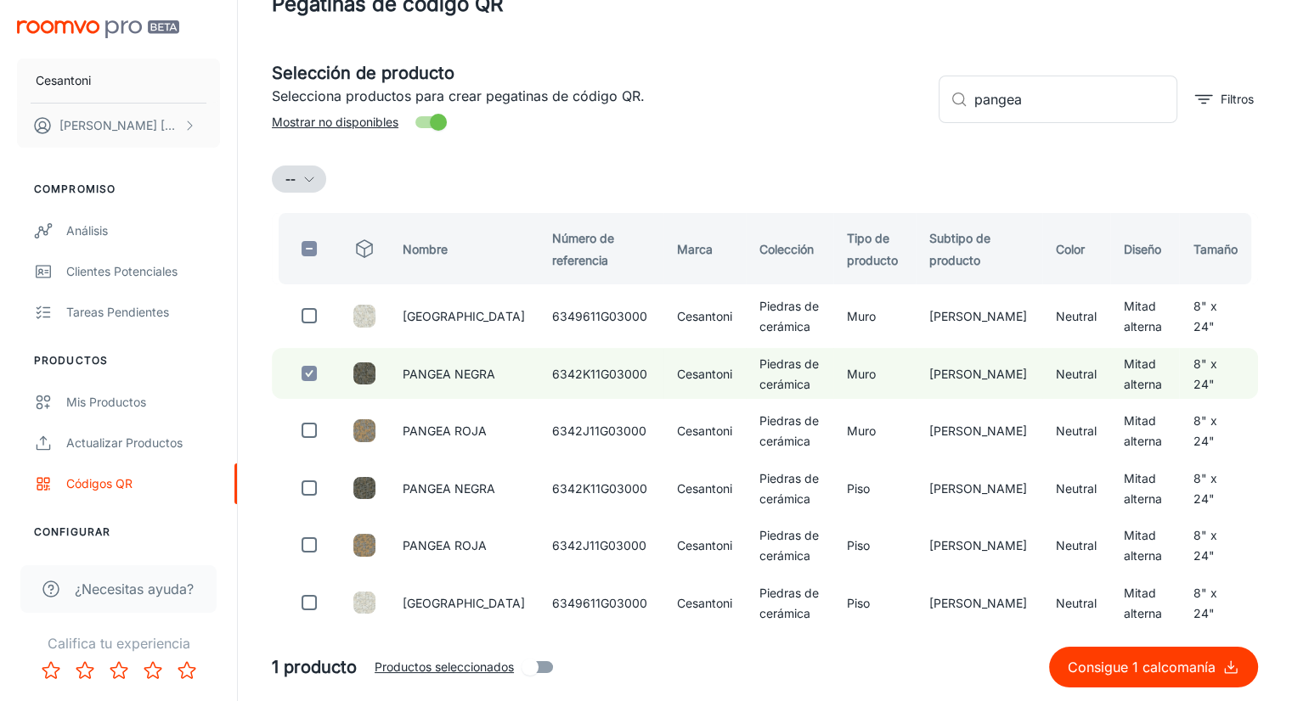
click at [1120, 674] on font "Consigue 1 calcomanía" at bounding box center [1141, 667] width 148 height 17
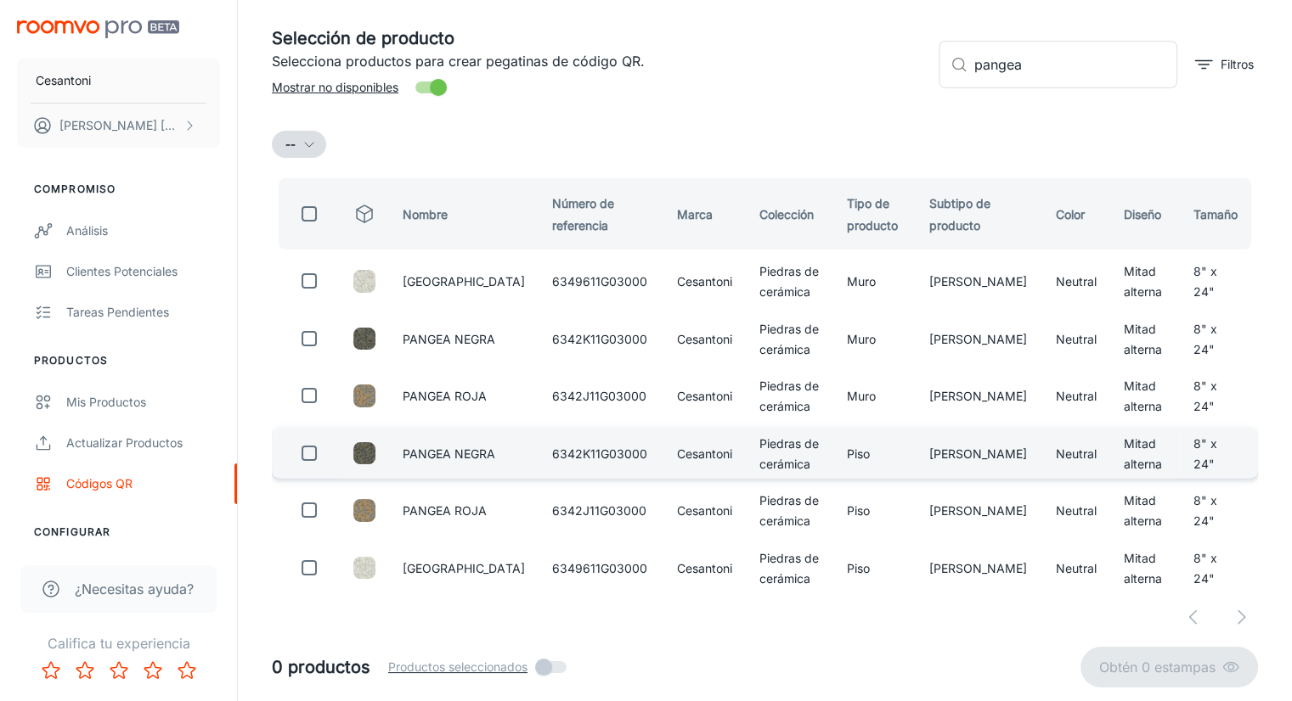
scroll to position [101, 0]
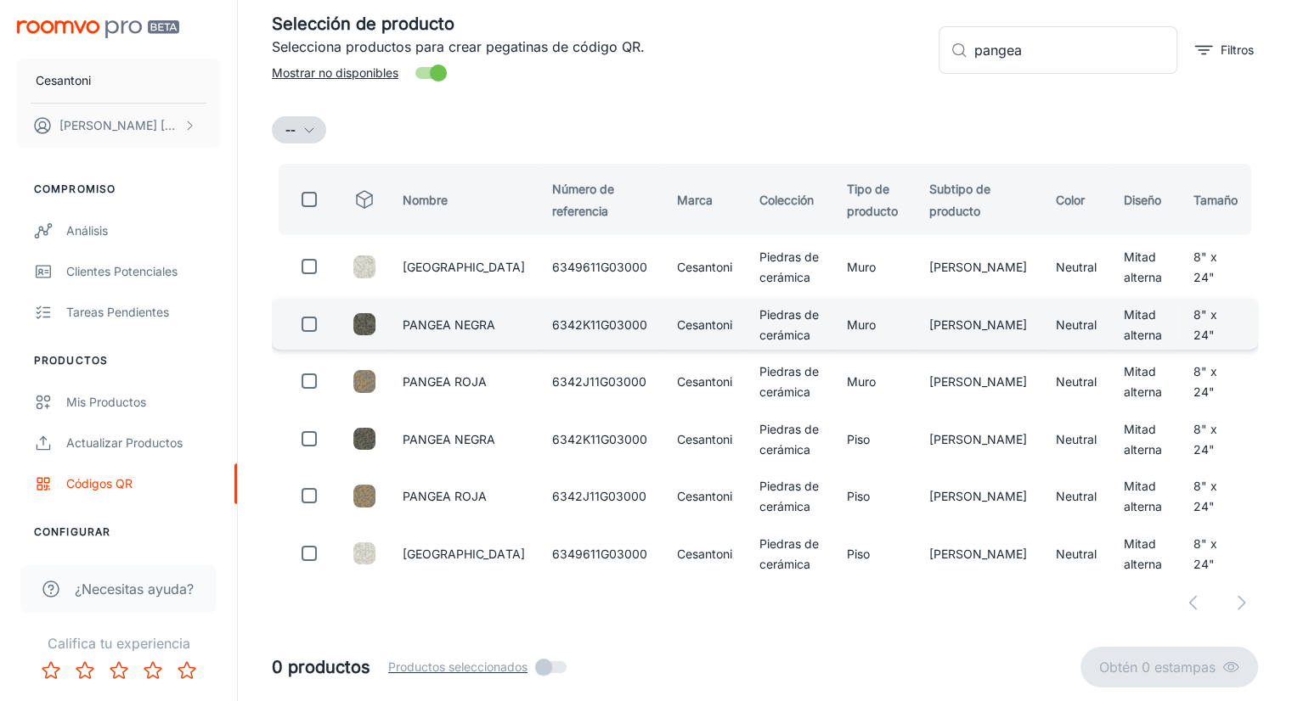
click at [333, 318] on td at bounding box center [306, 324] width 68 height 51
click at [310, 329] on input "checkbox" at bounding box center [309, 324] width 34 height 34
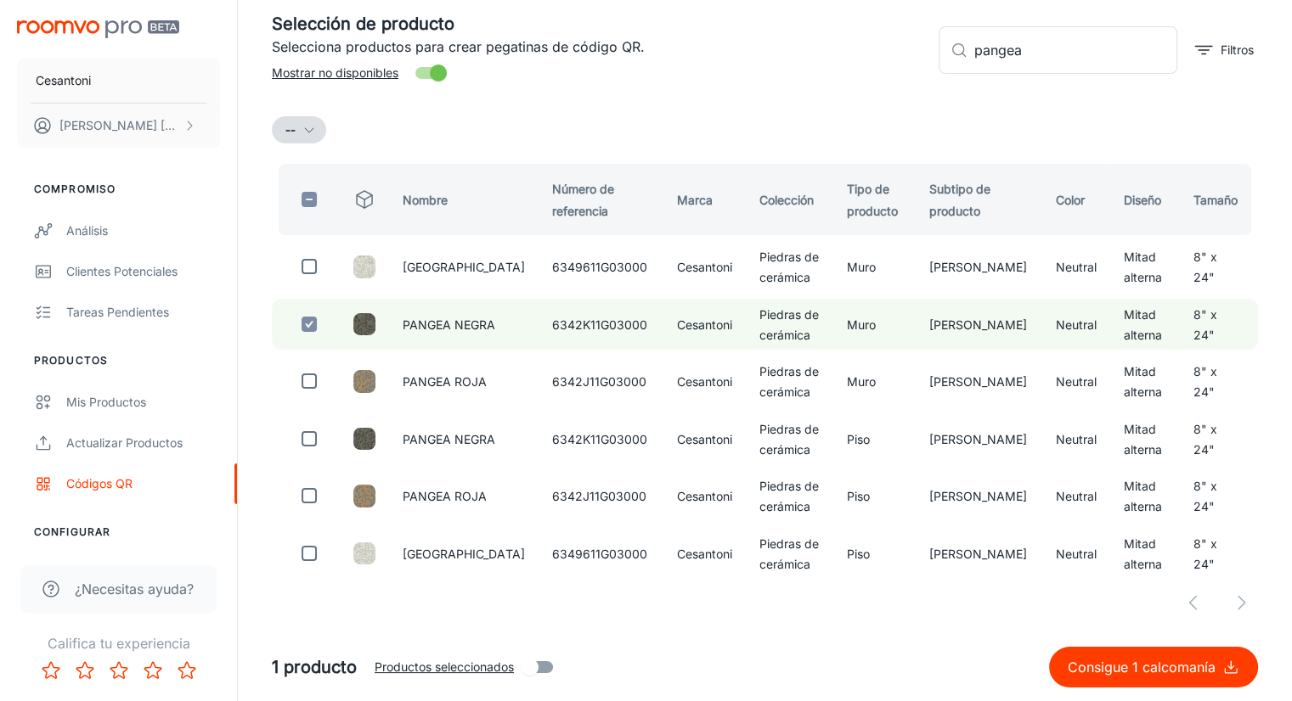
click at [1127, 662] on font "Consigue 1 calcomanía" at bounding box center [1141, 667] width 148 height 17
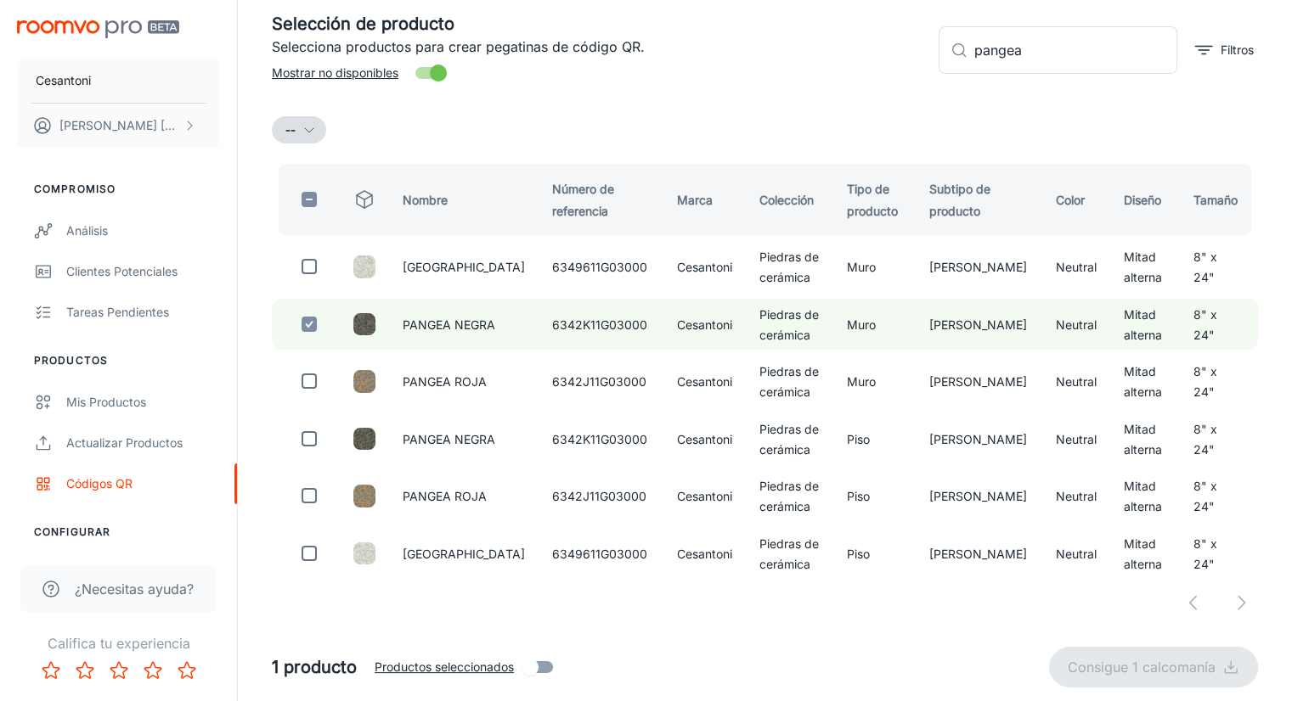
checkbox input "false"
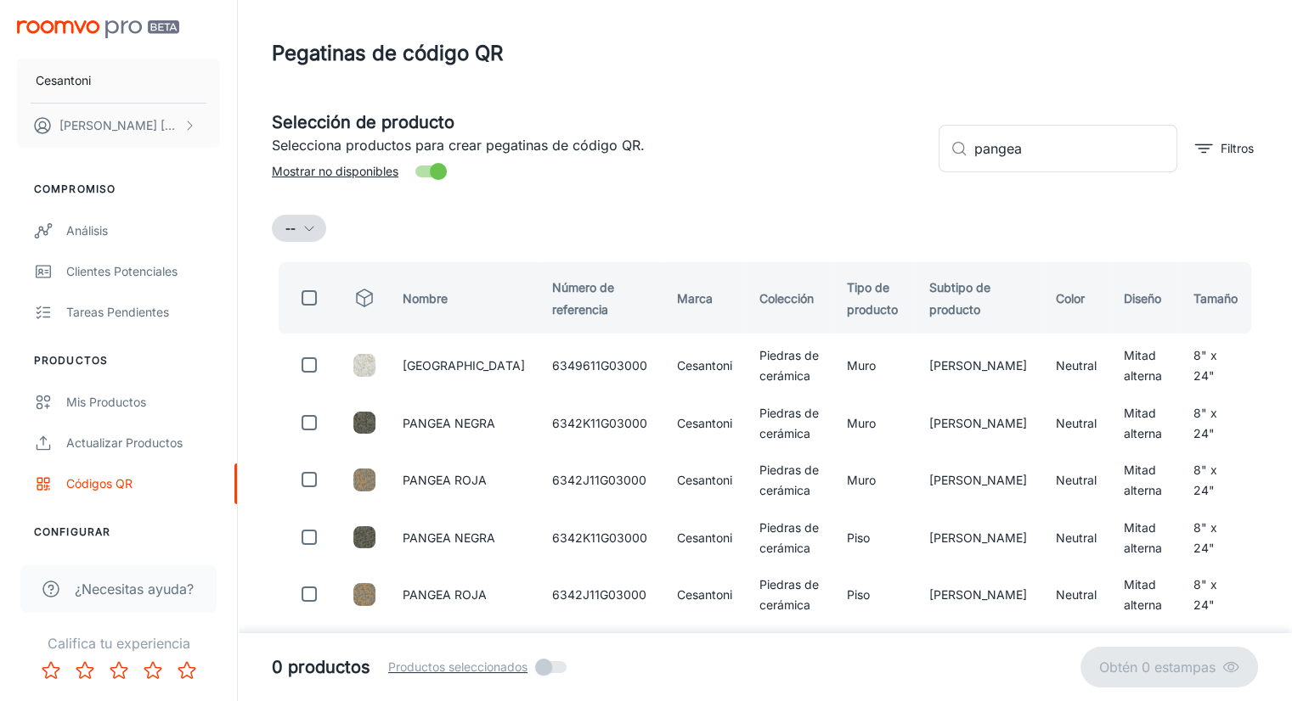
scroll to position [0, 0]
